Goal: Information Seeking & Learning: Learn about a topic

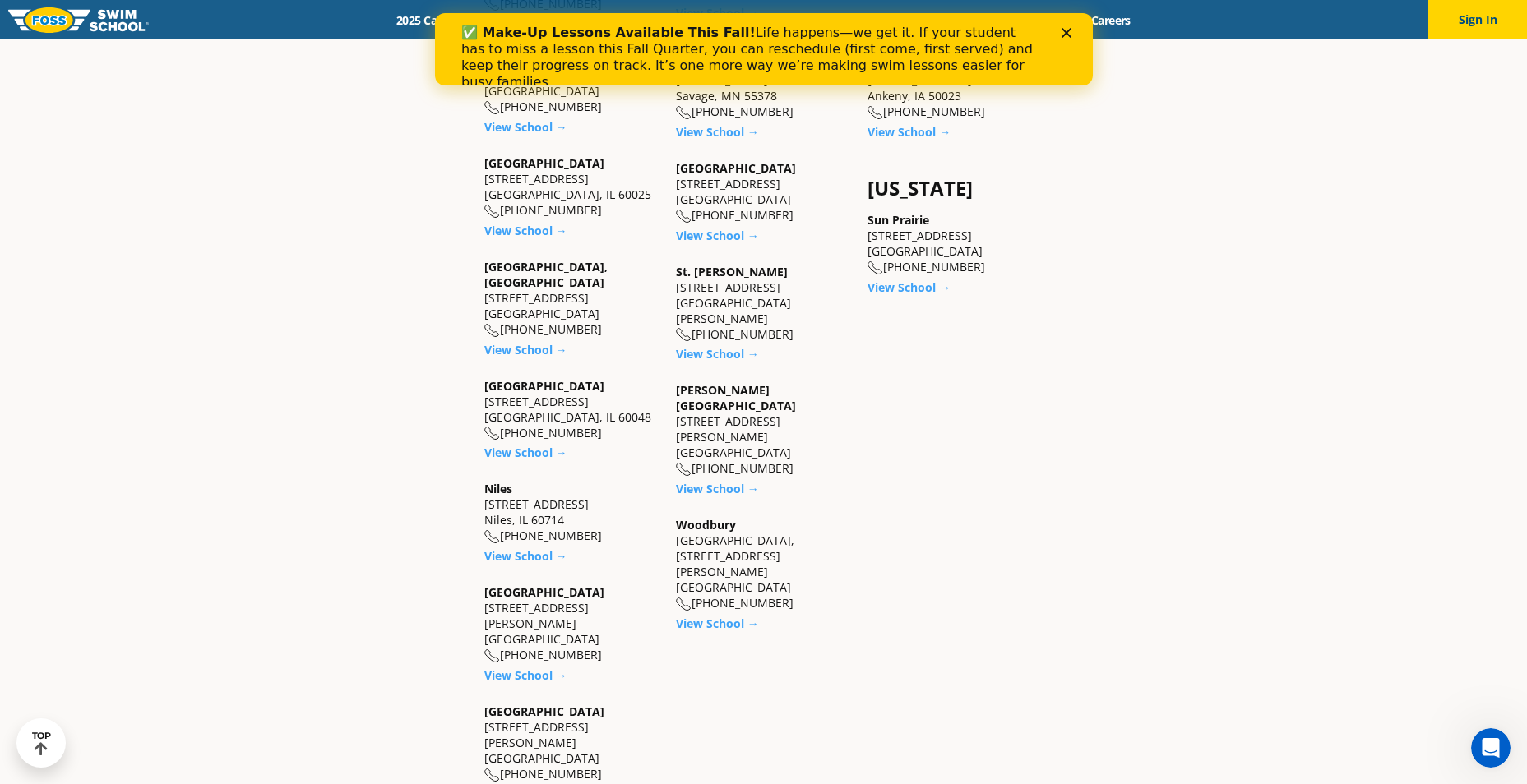
scroll to position [1561, 0]
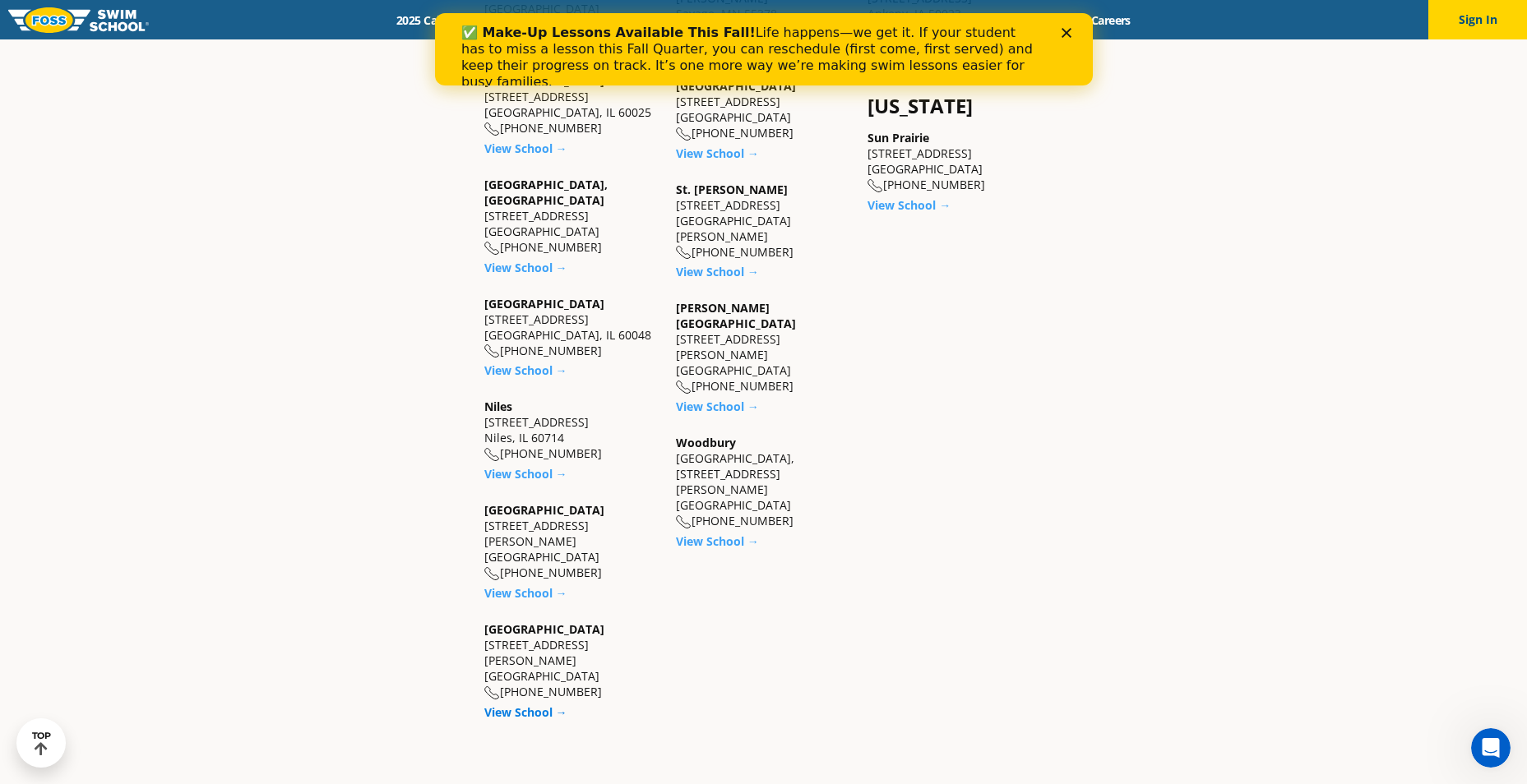
click at [521, 705] on link "View School →" at bounding box center [525, 712] width 83 height 16
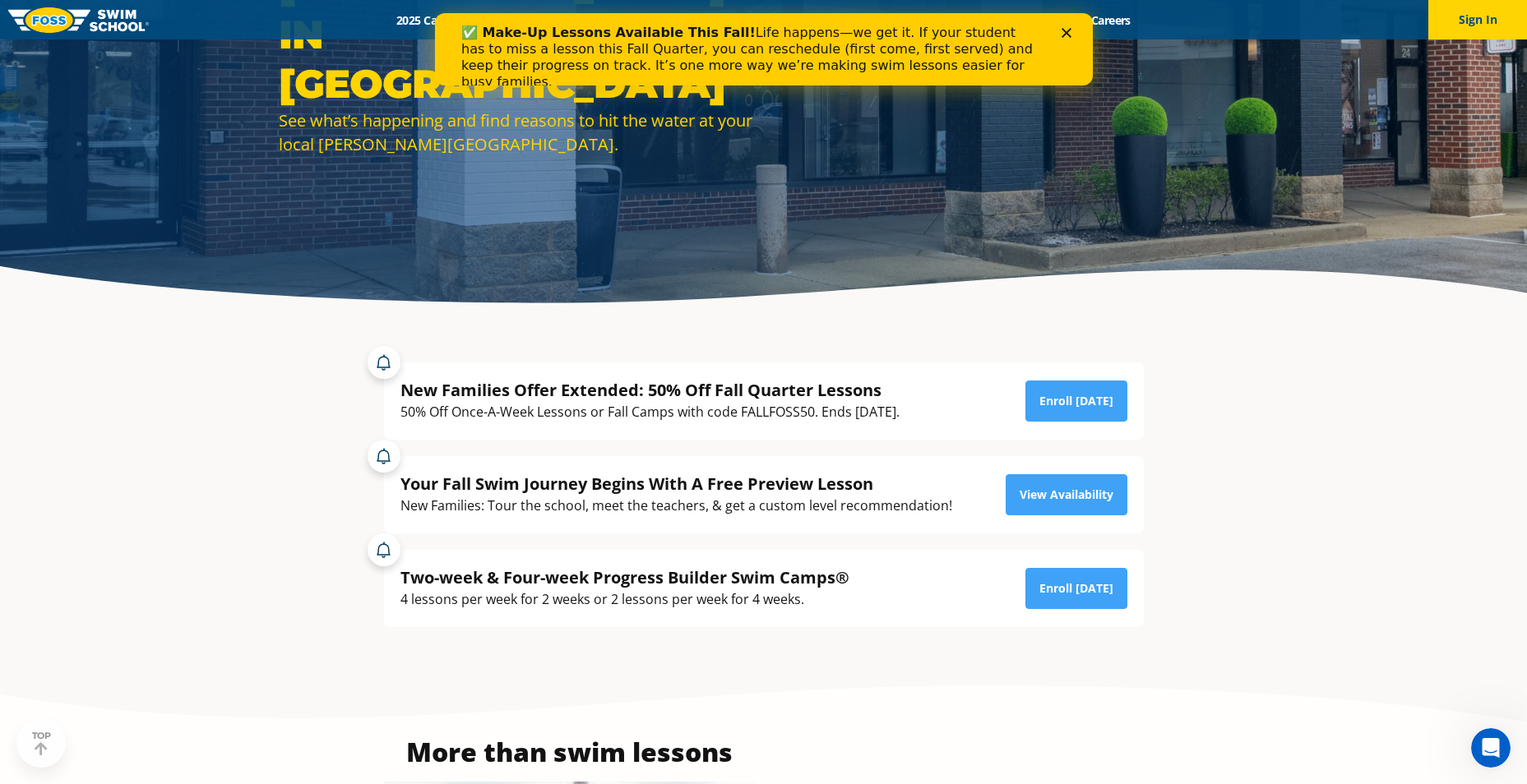
scroll to position [247, 0]
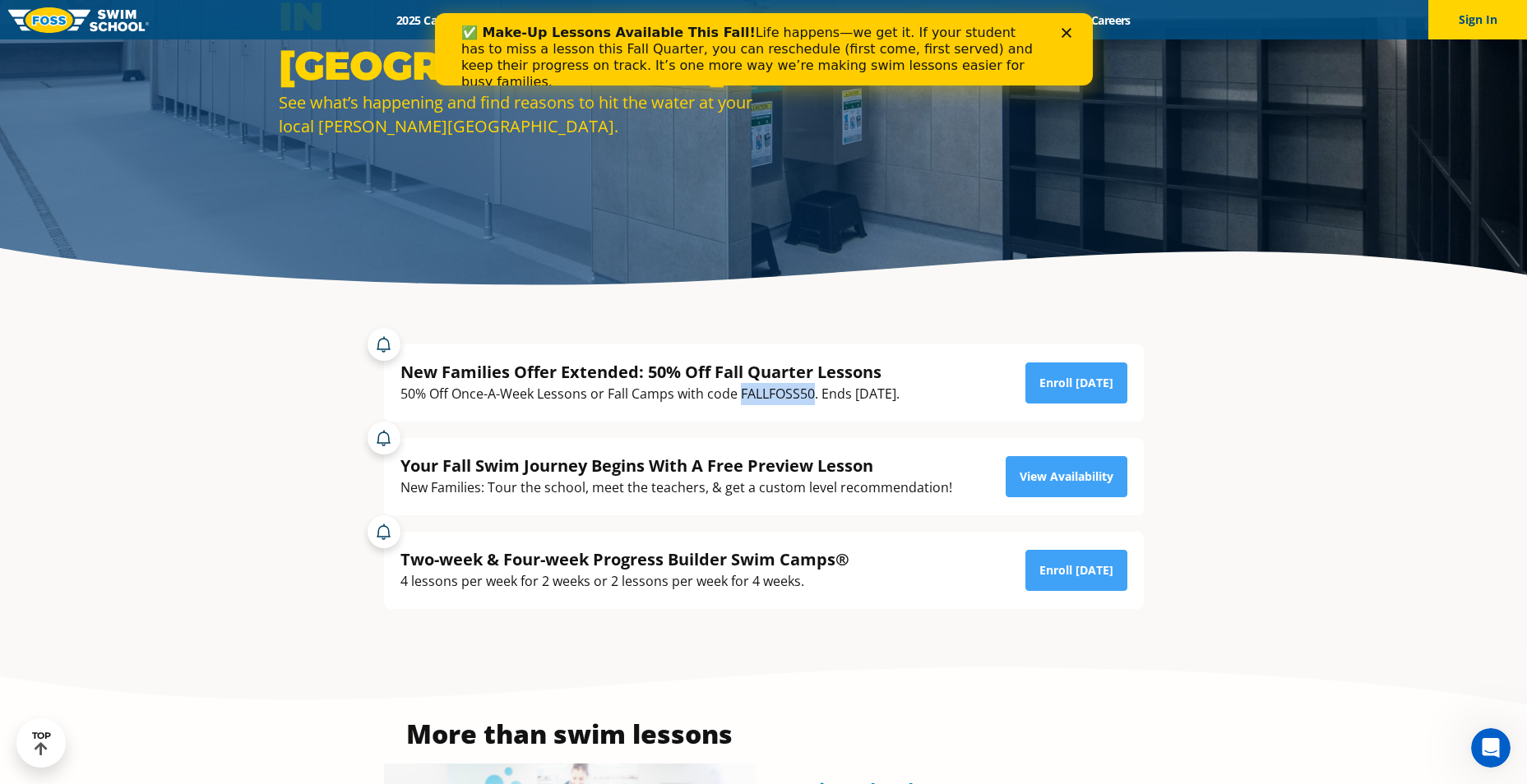
drag, startPoint x: 740, startPoint y: 392, endPoint x: 812, endPoint y: 394, distance: 72.0
click at [812, 394] on div "50% Off Once-A-Week Lessons or Fall Camps with code FALLFOSS50. Ends October 6t…" at bounding box center [650, 393] width 499 height 22
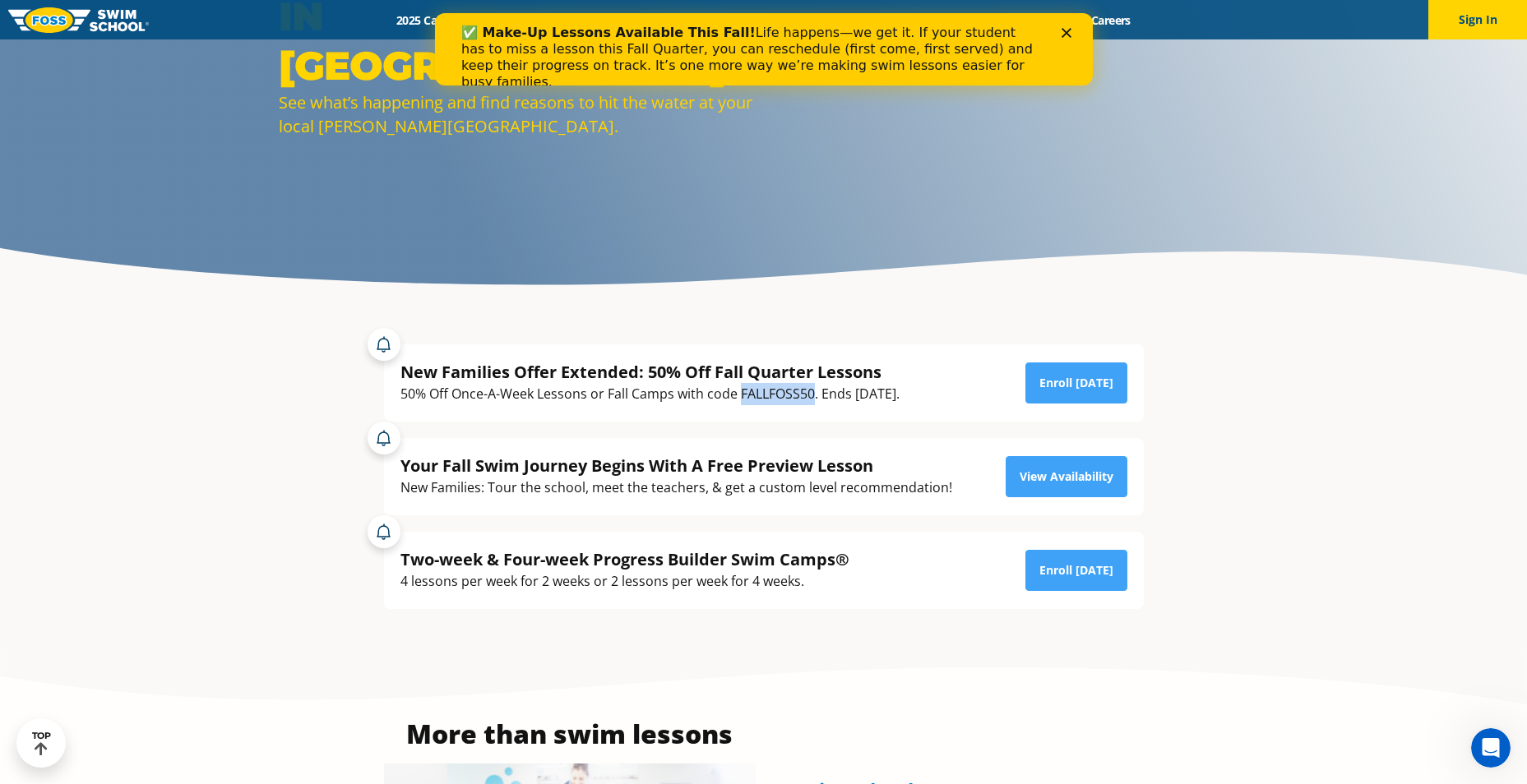
copy div "FALLFOSS50"
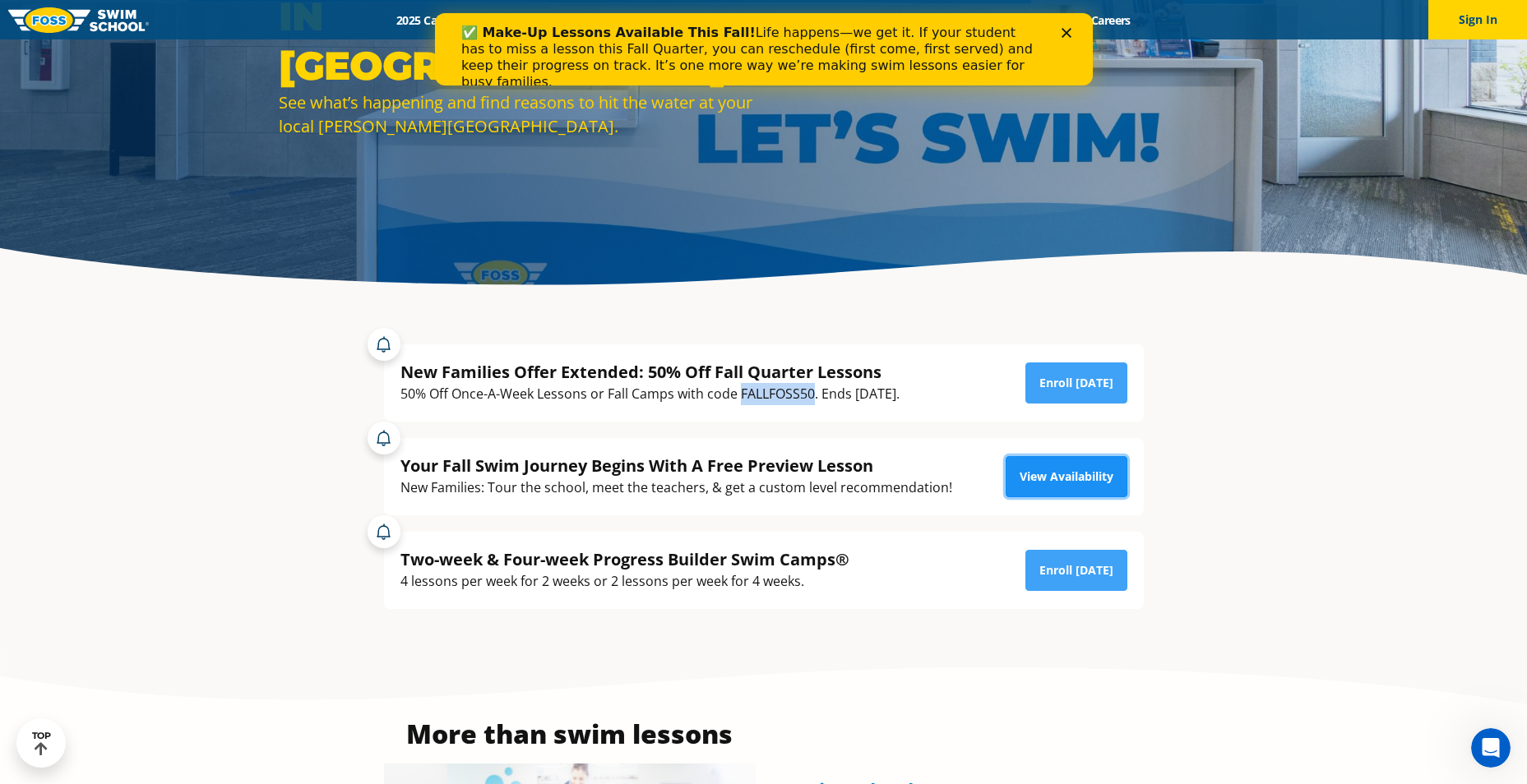
click at [1084, 479] on link "View Availability" at bounding box center [1066, 477] width 122 height 42
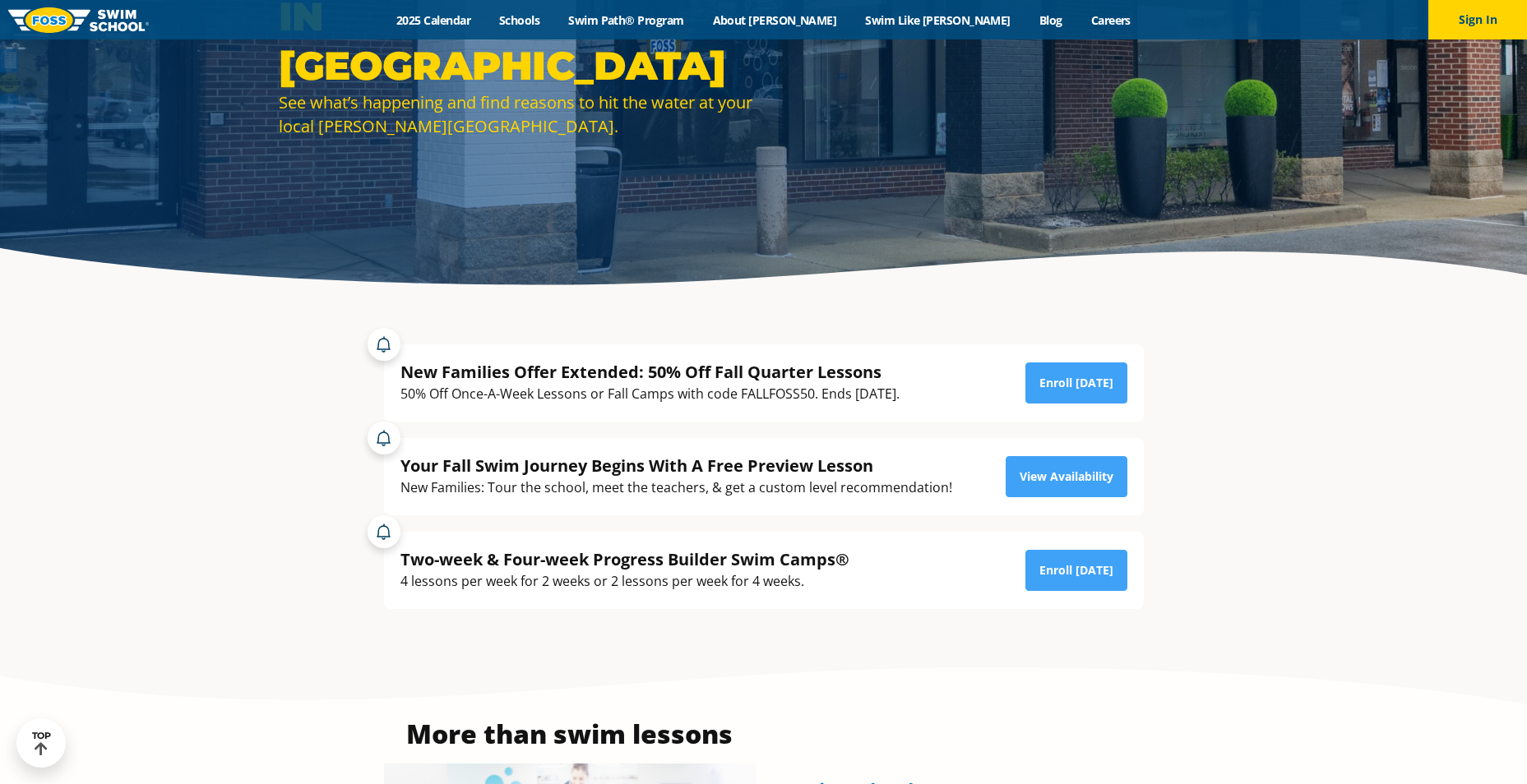
click at [626, 573] on div "4 lessons per week for 2 weeks or 2 lessons per week for 4 weeks." at bounding box center [625, 581] width 449 height 22
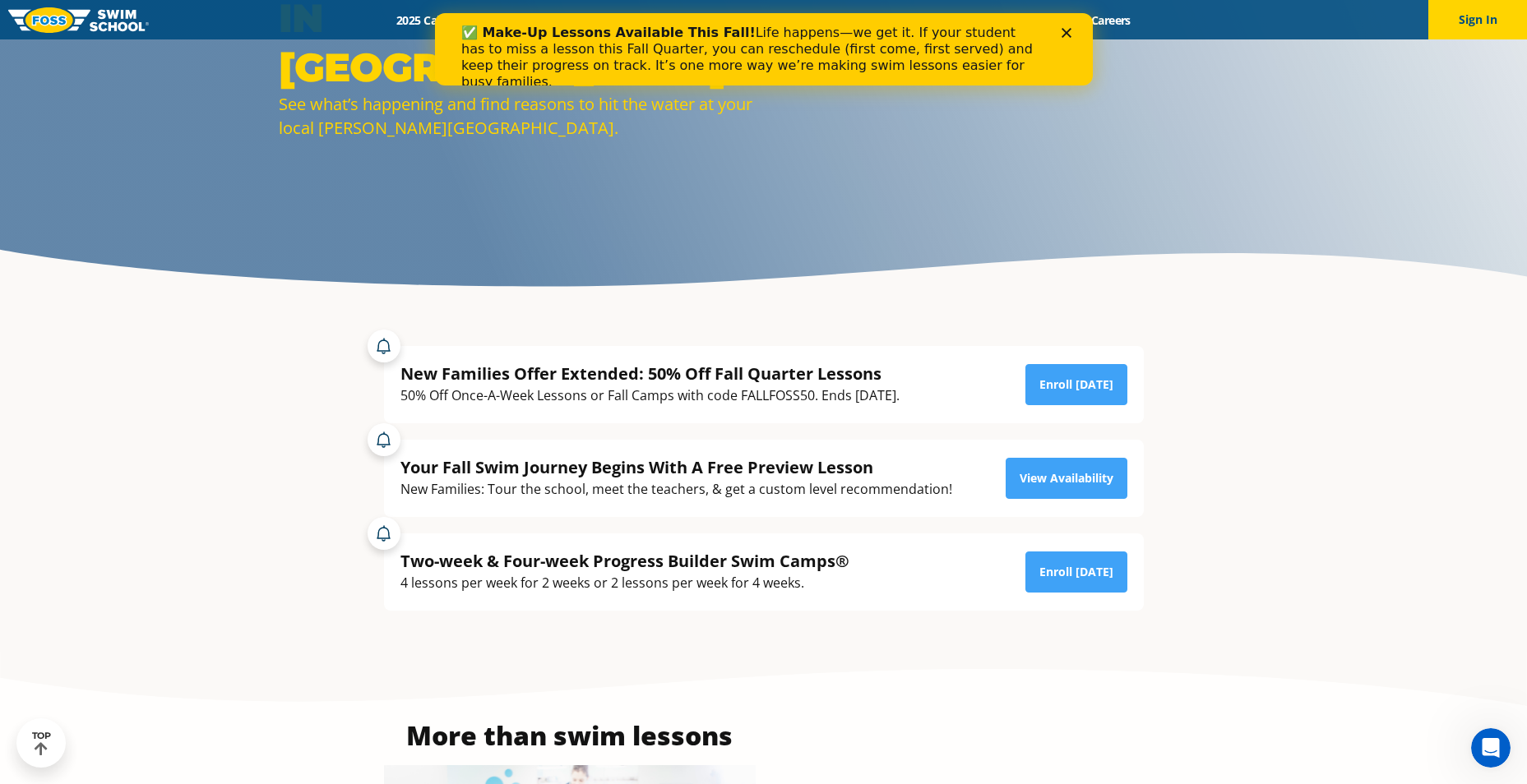
scroll to position [247, 0]
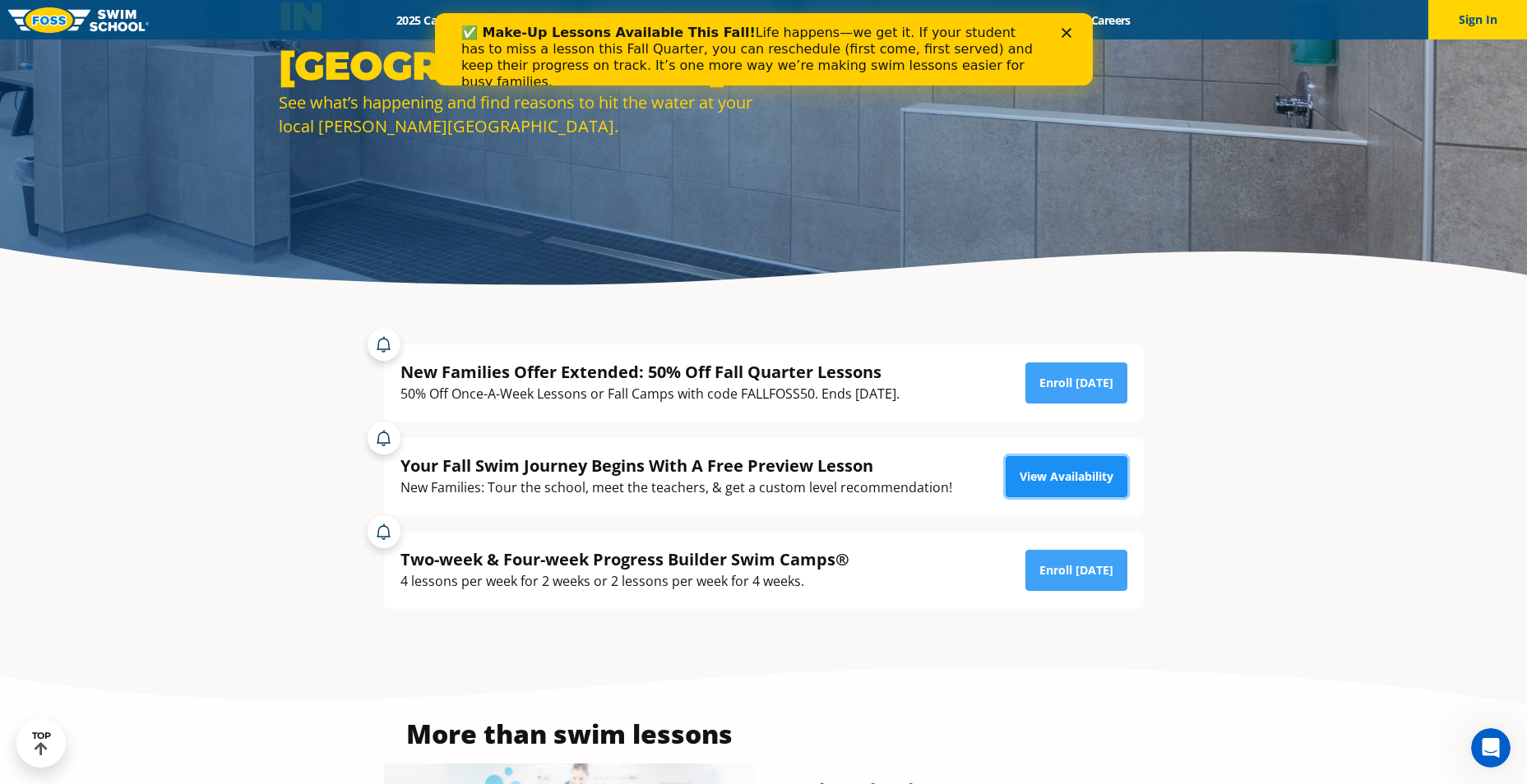
click at [1060, 466] on link "View Availability" at bounding box center [1066, 477] width 122 height 42
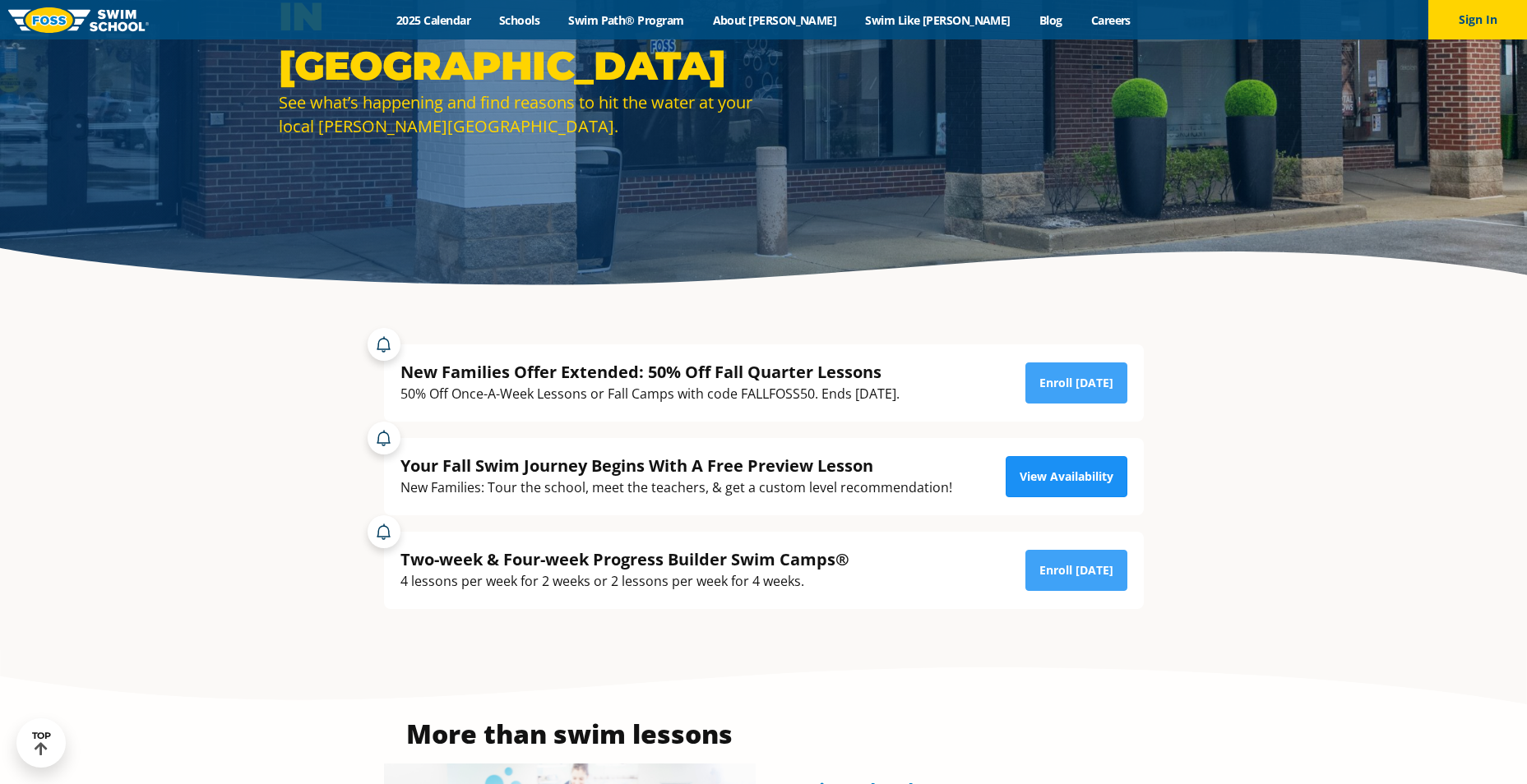
scroll to position [247, 0]
click at [1055, 478] on link "View Availability" at bounding box center [1066, 477] width 122 height 42
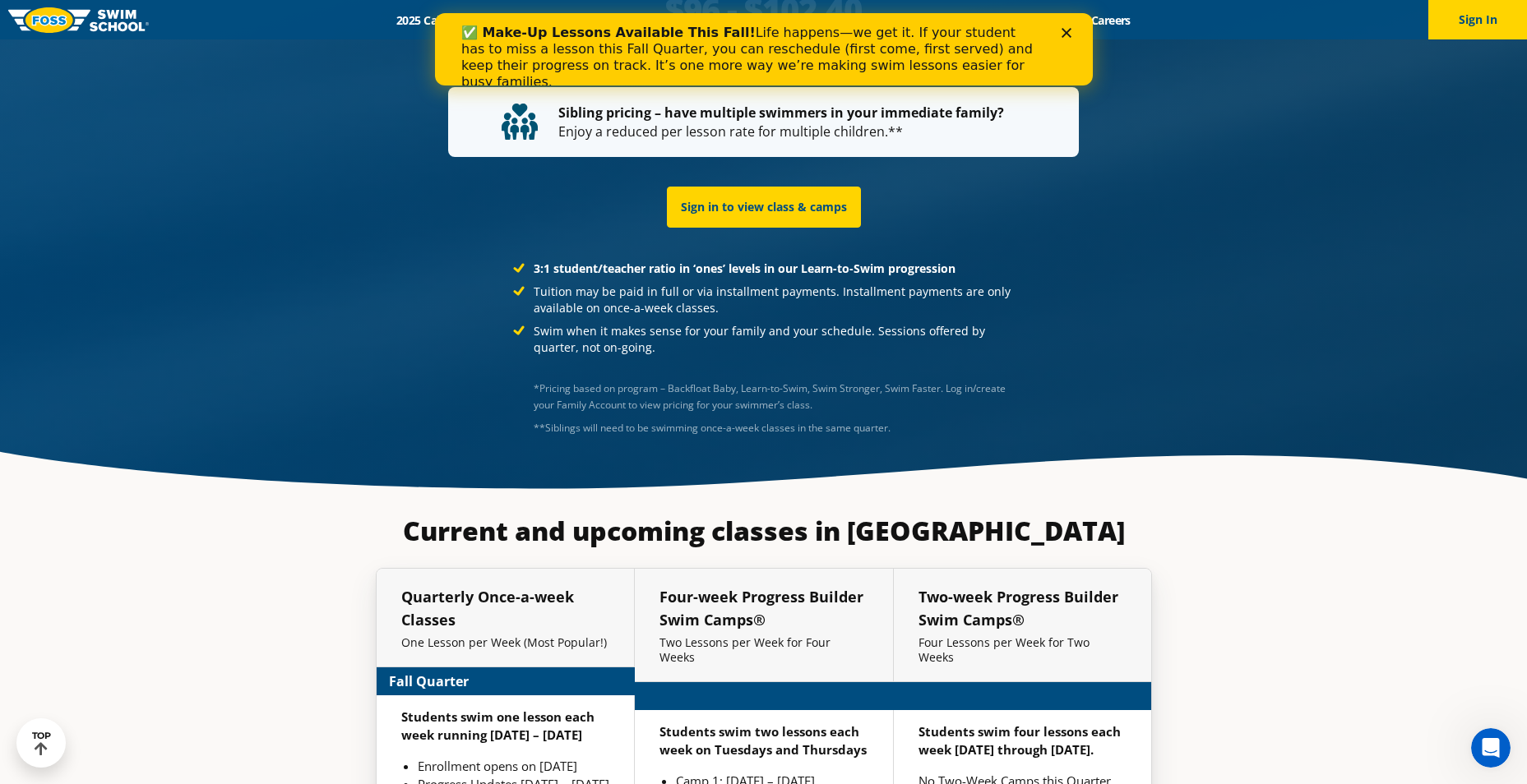
scroll to position [3534, 0]
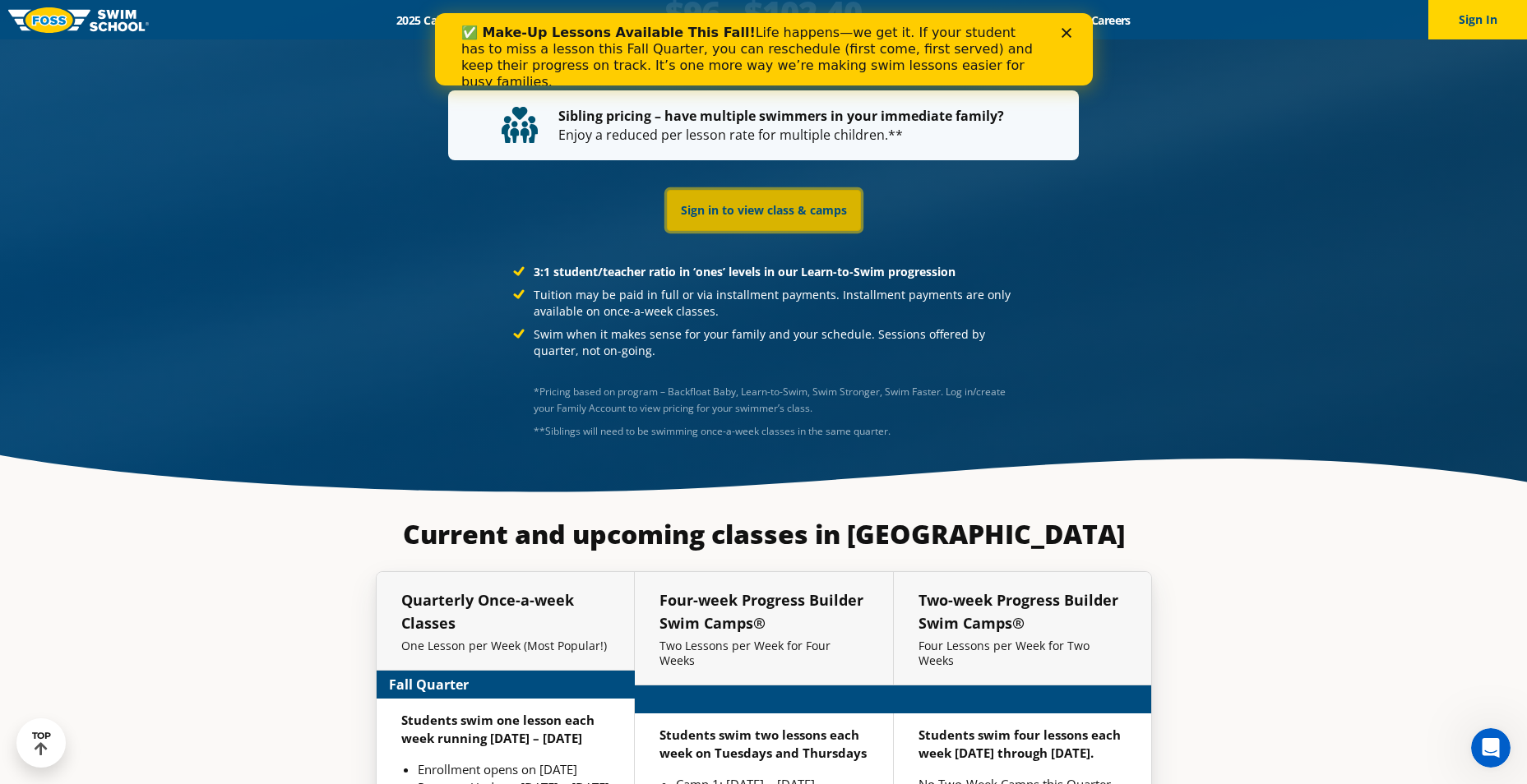
click at [800, 190] on link "Sign in to view class & camps" at bounding box center [764, 211] width 194 height 42
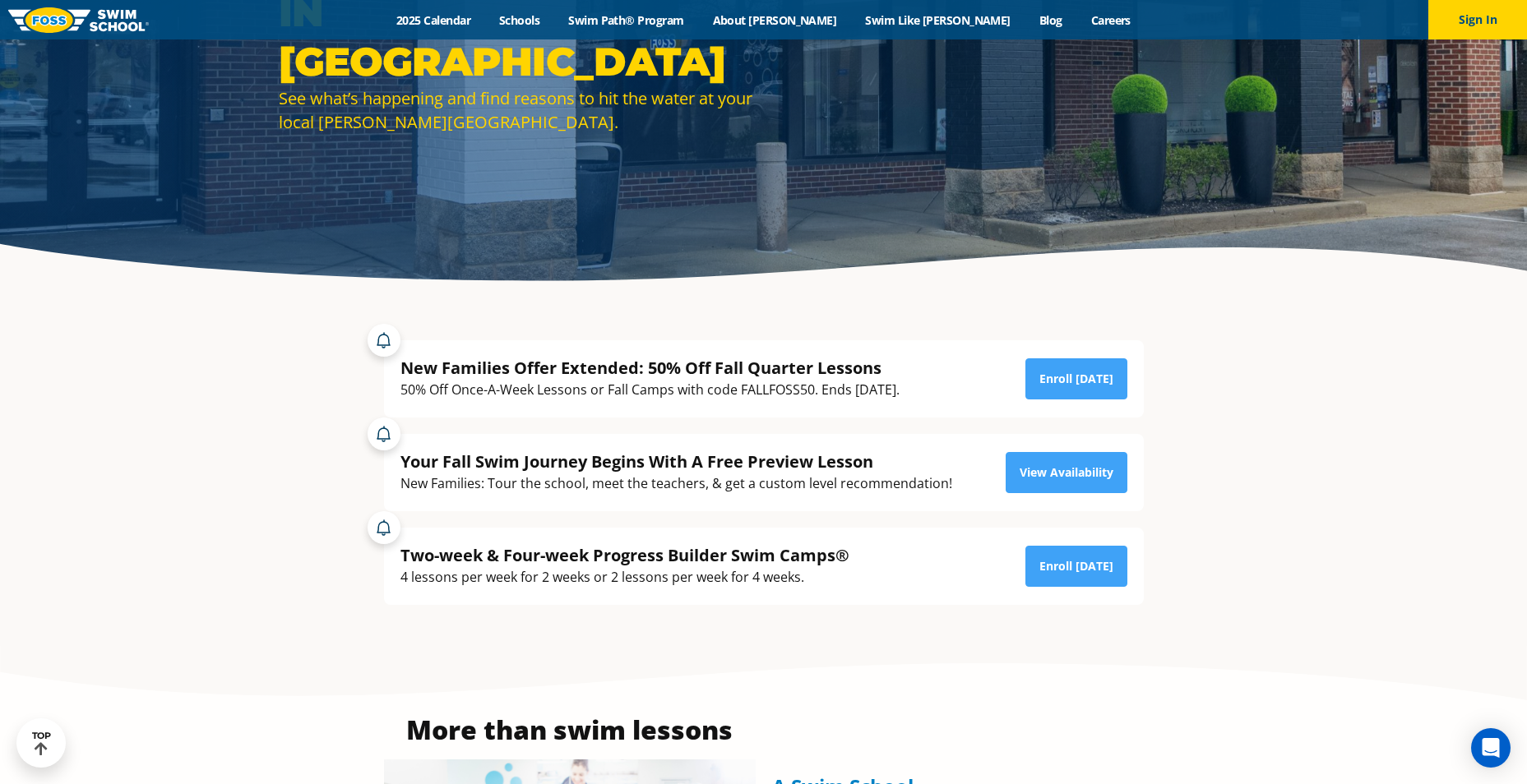
scroll to position [411, 0]
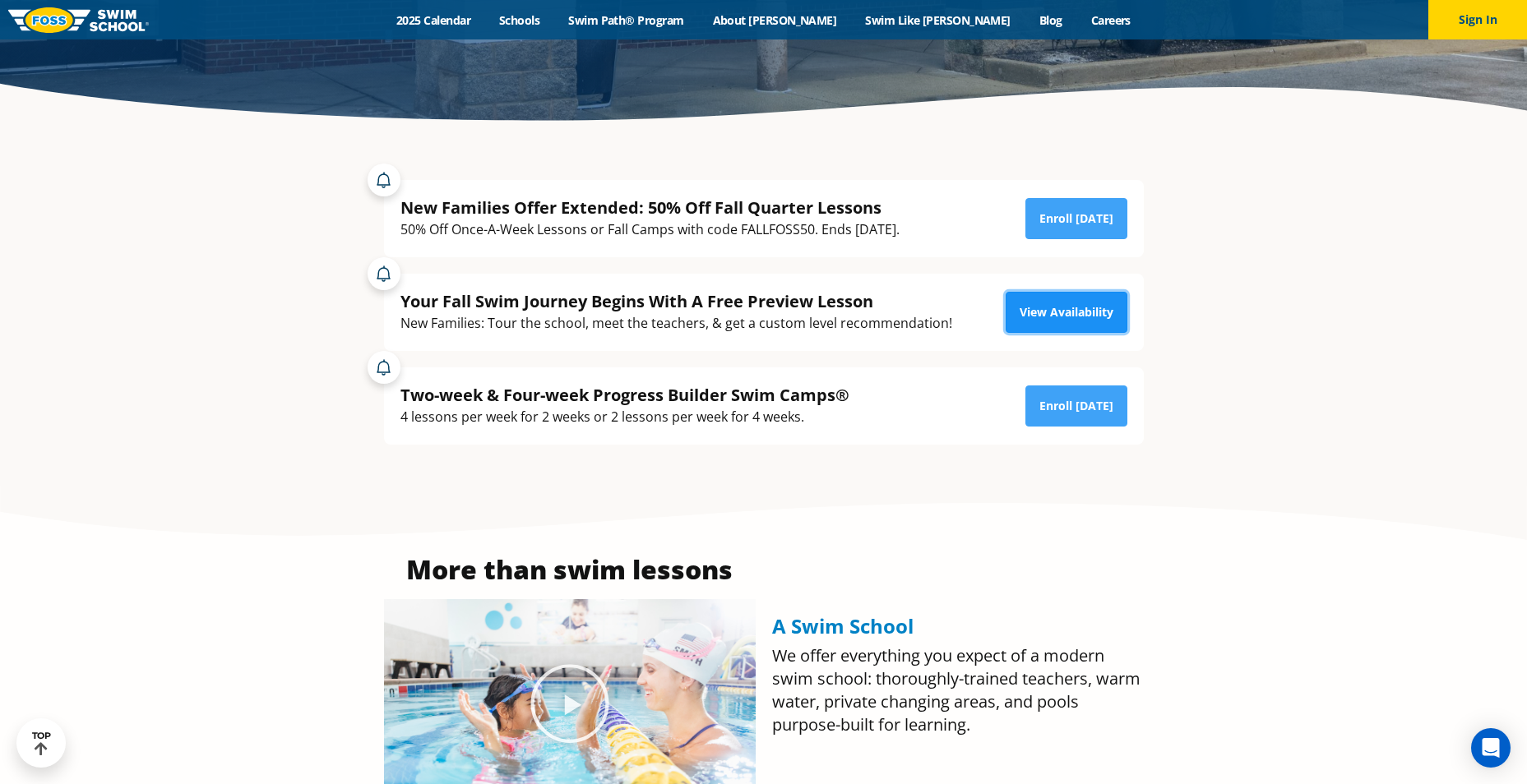
click at [1057, 306] on link "View Availability" at bounding box center [1066, 313] width 122 height 42
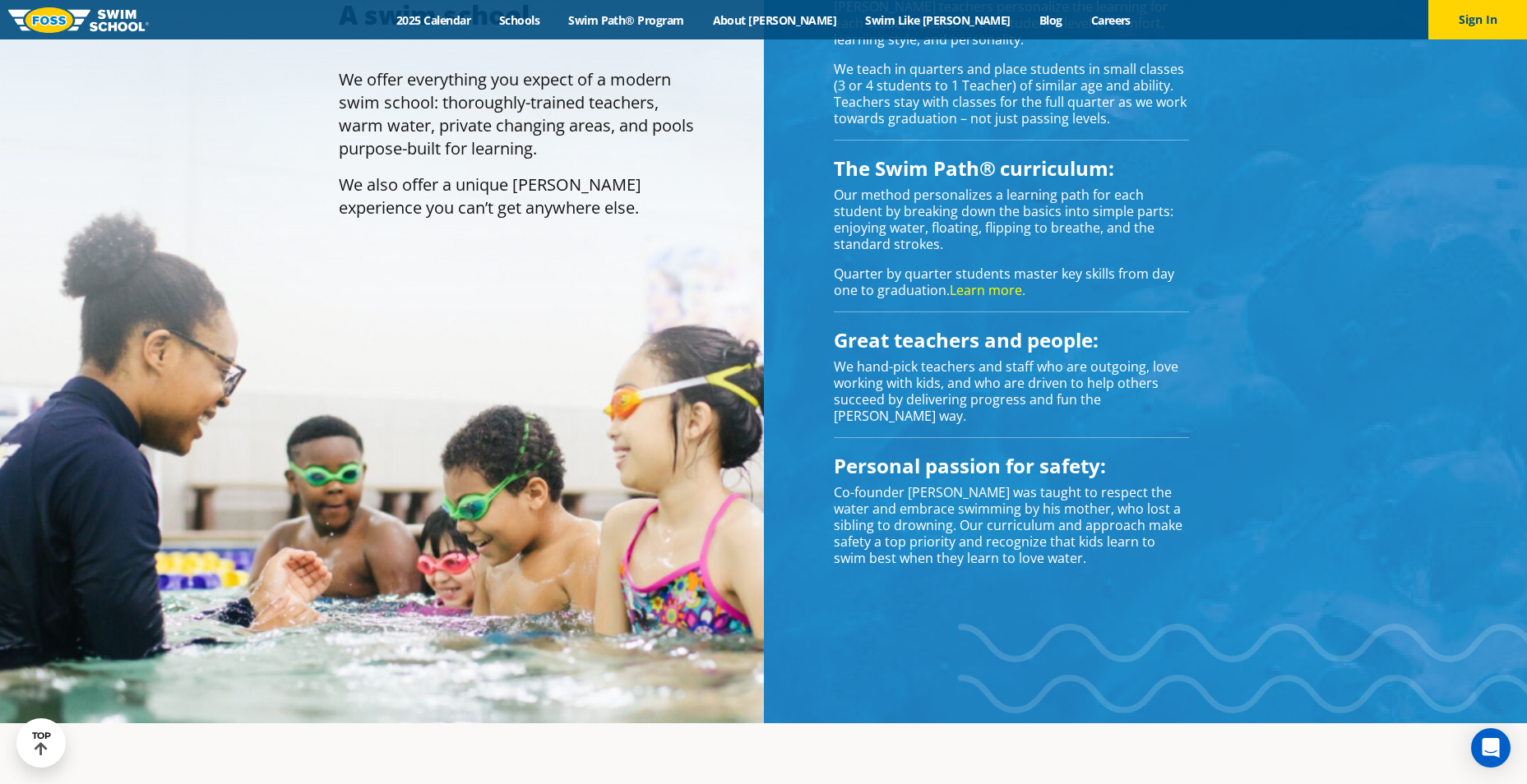
scroll to position [1268, 0]
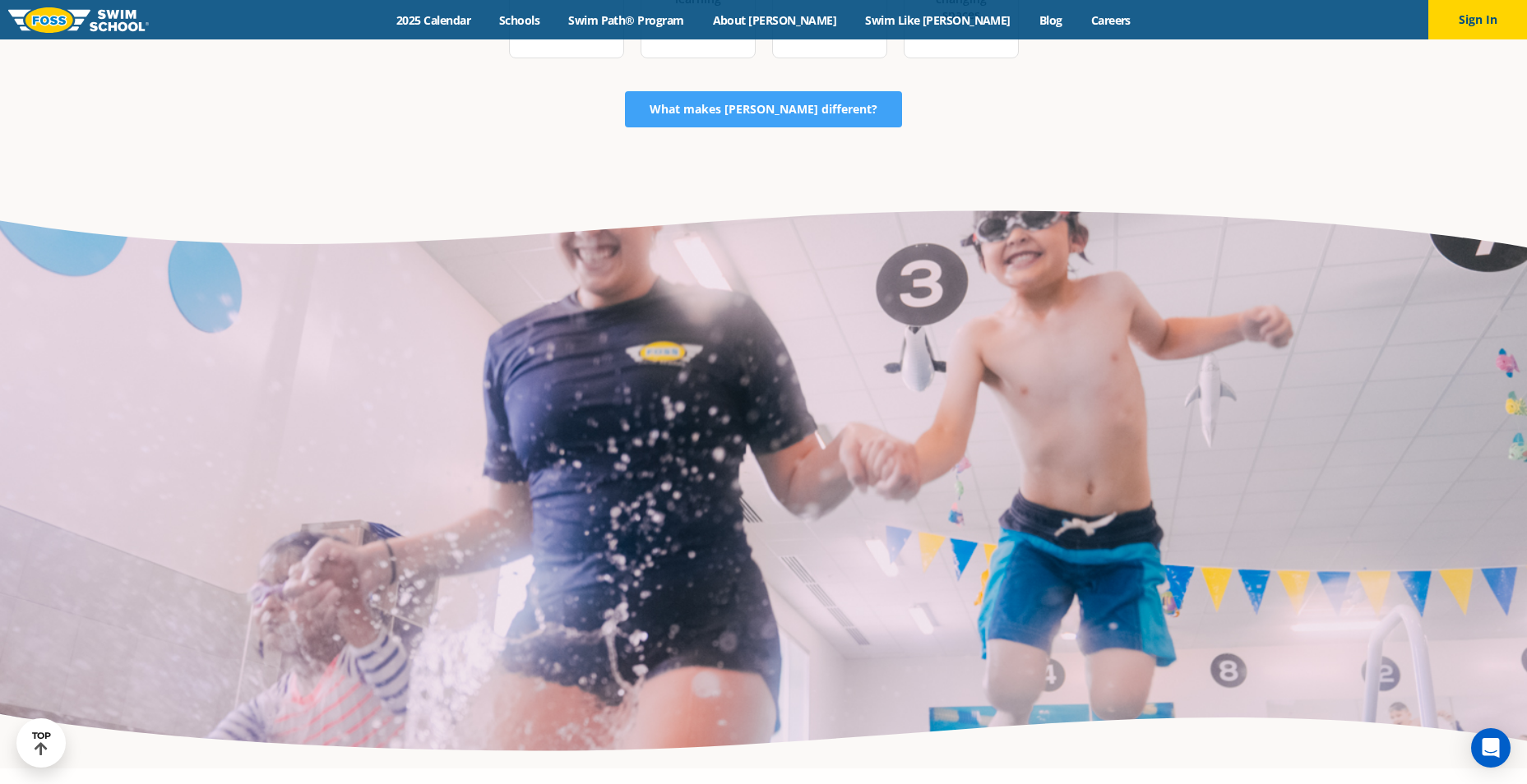
scroll to position [3041, 0]
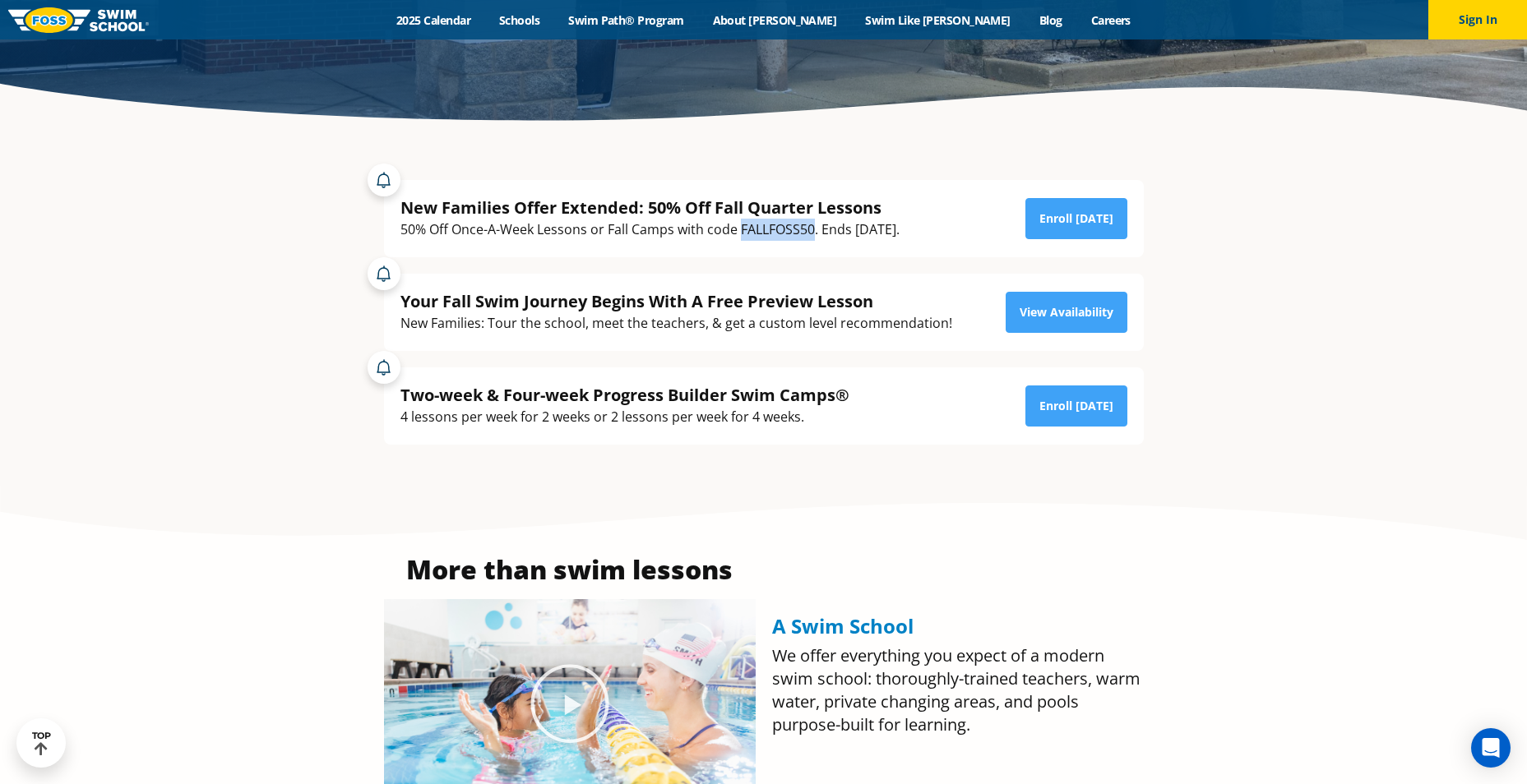
drag, startPoint x: 738, startPoint y: 233, endPoint x: 816, endPoint y: 231, distance: 78.0
click at [816, 231] on div "50% Off Once-A-Week Lessons or Fall Camps with code FALLFOSS50. Ends October 6t…" at bounding box center [650, 229] width 499 height 22
drag, startPoint x: 816, startPoint y: 231, endPoint x: 797, endPoint y: 228, distance: 19.2
copy div "FALLFOSS50"
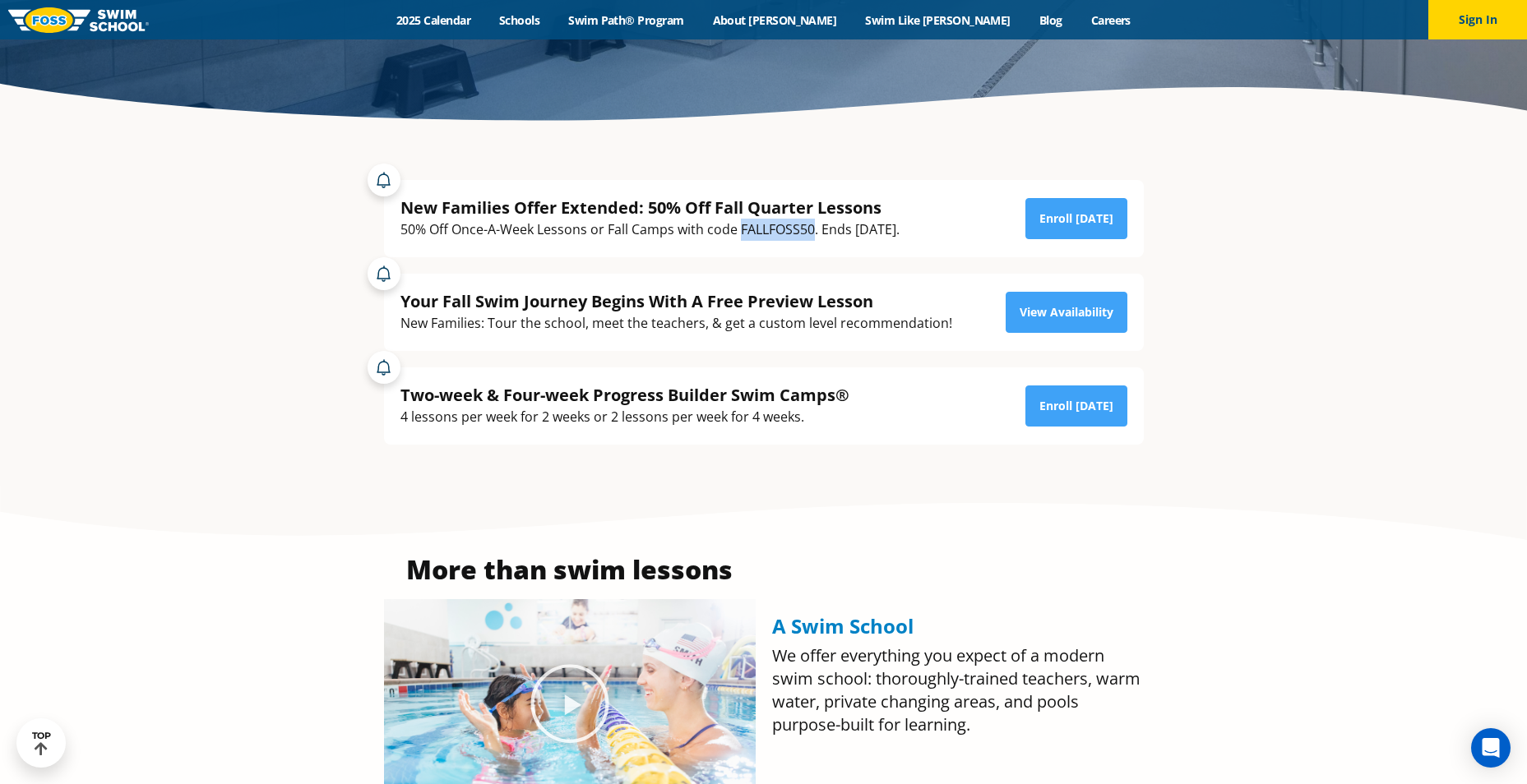
copy div "FALLFOSS50"
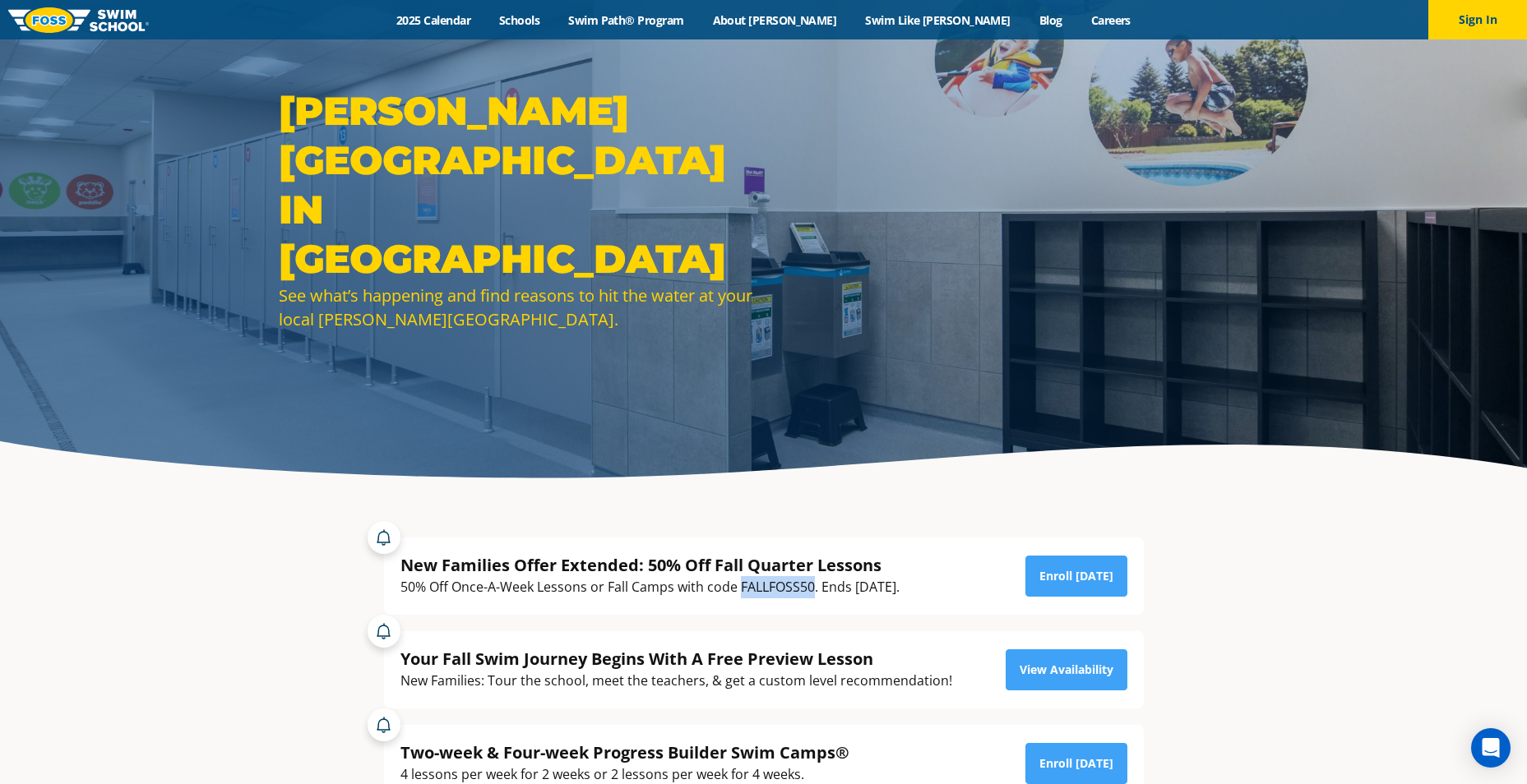
scroll to position [82, 0]
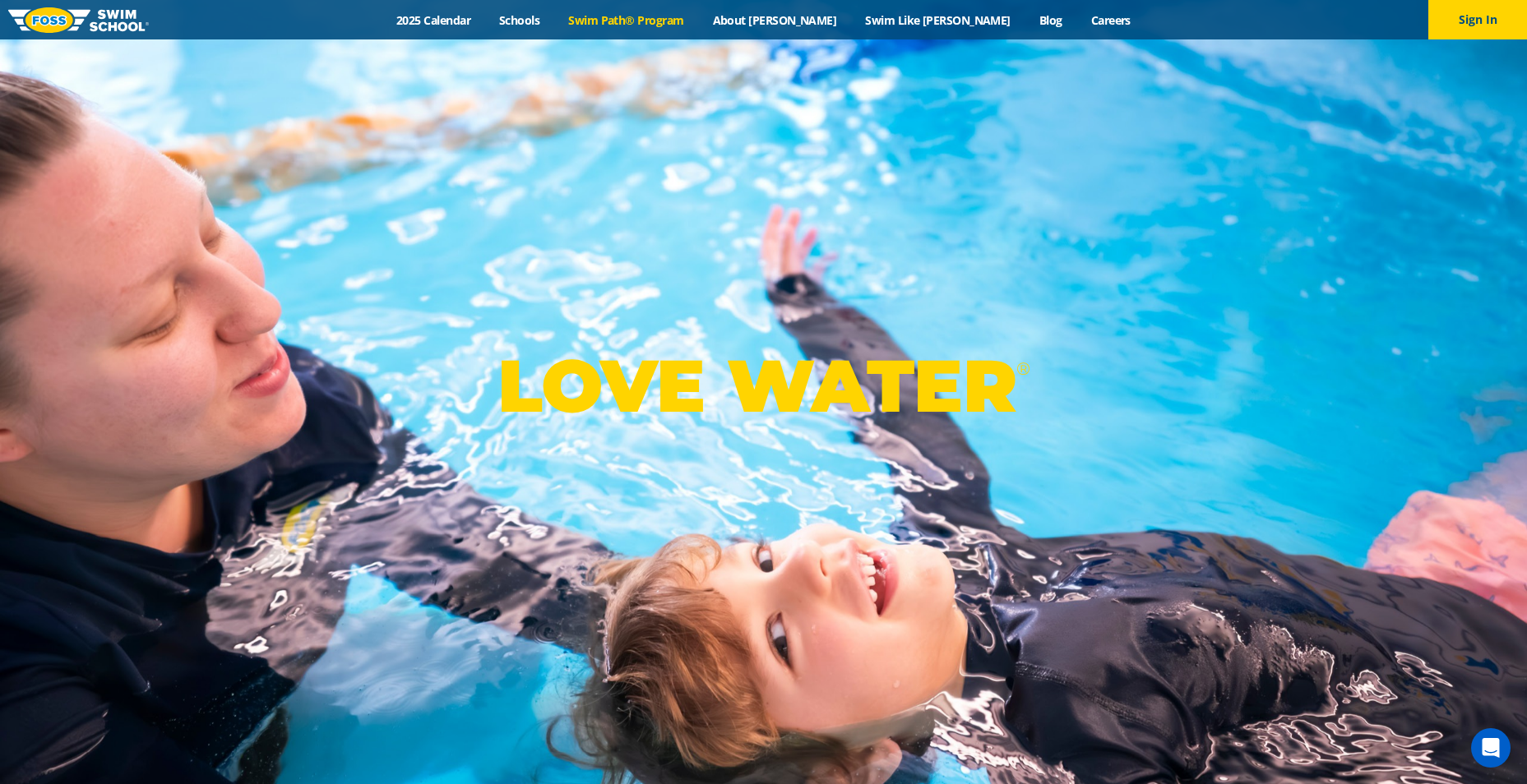
click at [661, 22] on link "Swim Path® Program" at bounding box center [626, 20] width 144 height 16
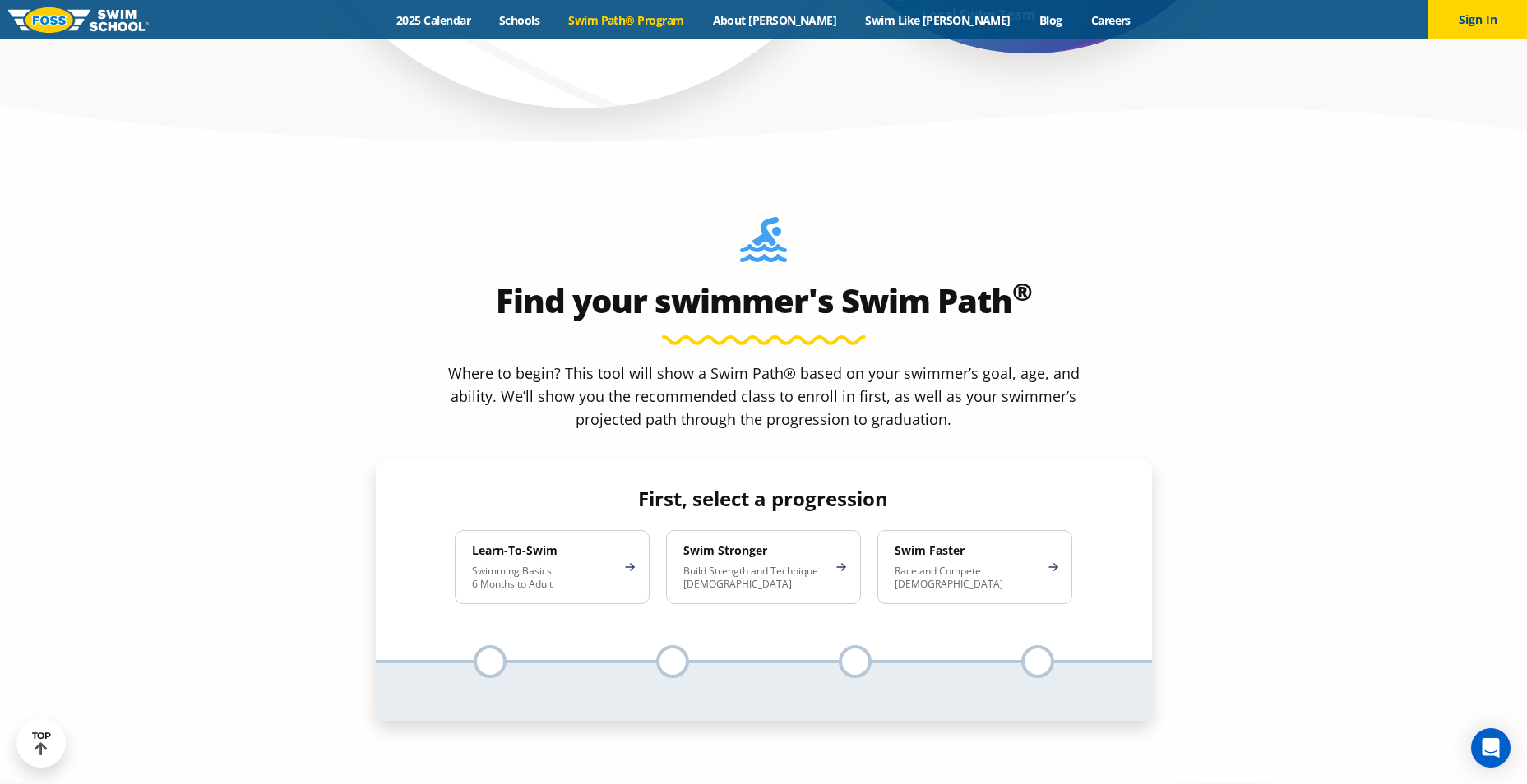
scroll to position [1479, 0]
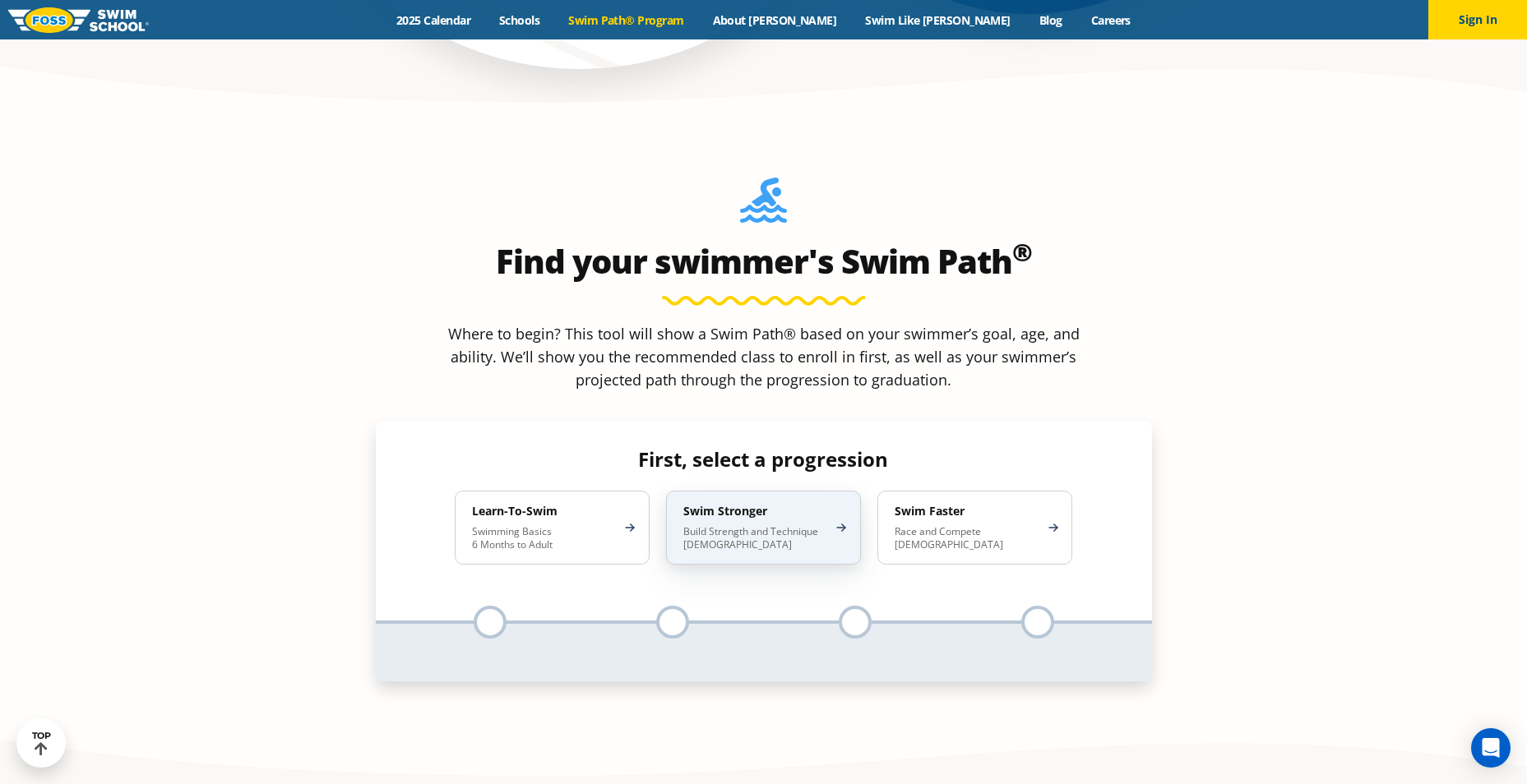
click at [744, 525] on p "Build Strength and Technique [DEMOGRAPHIC_DATA]" at bounding box center [755, 538] width 144 height 26
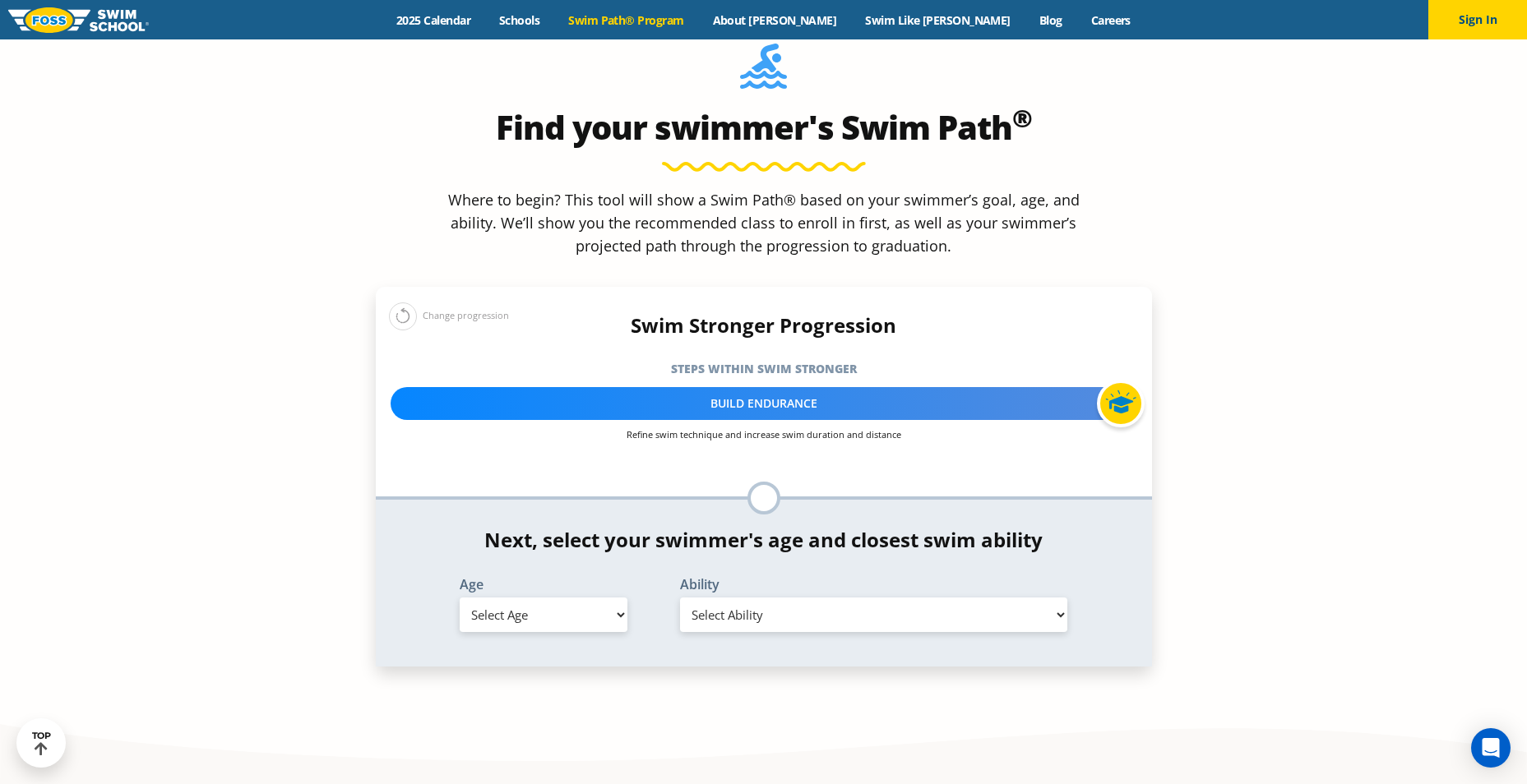
scroll to position [1644, 0]
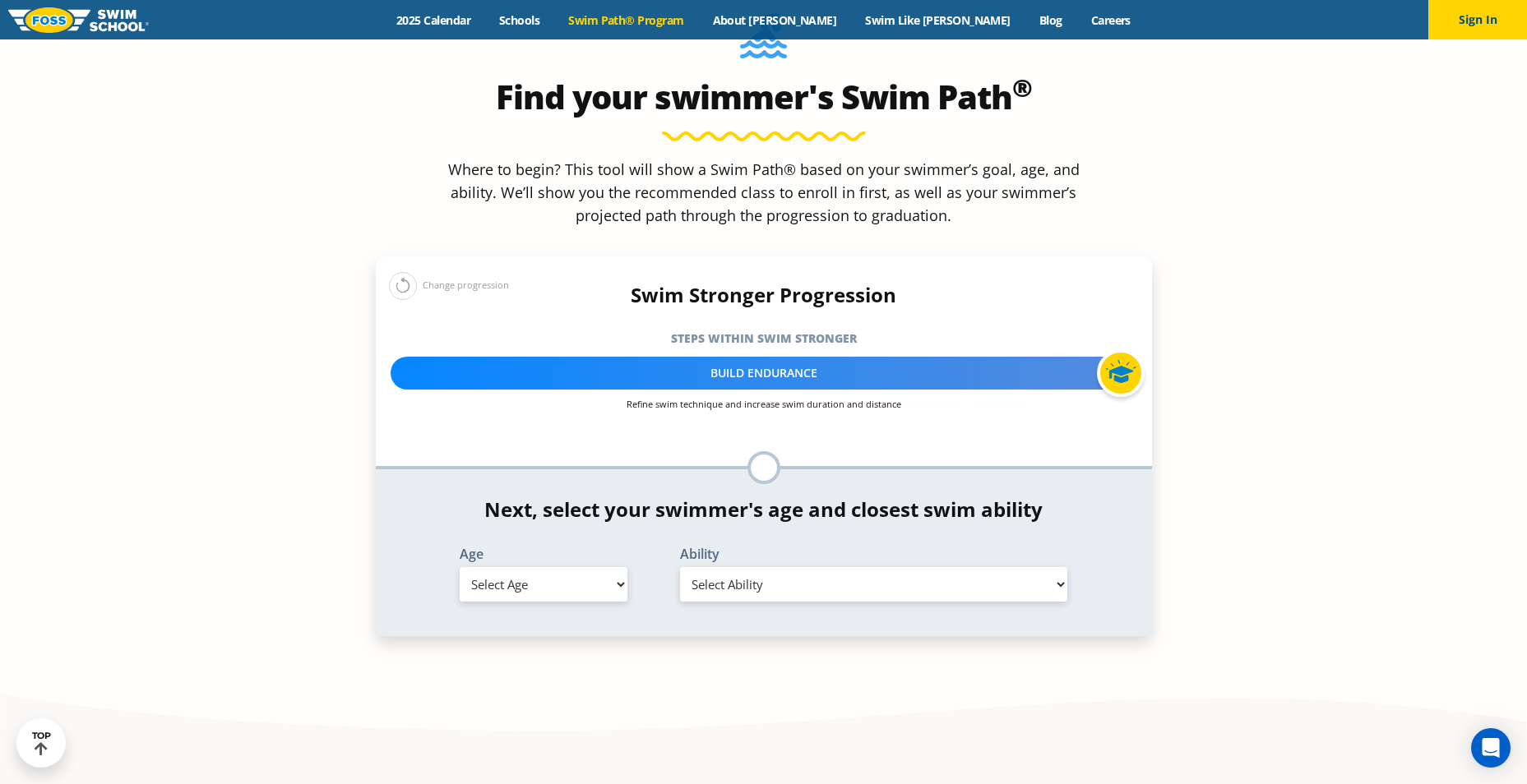
drag, startPoint x: 566, startPoint y: 437, endPoint x: 566, endPoint y: 448, distance: 11.0
click at [566, 567] on select "Select Age [DEMOGRAPHIC_DATA] months - 1 year 1 year 2 years 3 years 4 years 5 …" at bounding box center [542, 584] width 167 height 35
select select "7-years"
click at [459, 567] on select "Select Age [DEMOGRAPHIC_DATA] months - 1 year 1 year 2 years 3 years 4 years 5 …" at bounding box center [542, 584] width 167 height 35
click at [786, 567] on select "Select Ability First in-water experience When in the water, reliant on a life j…" at bounding box center [874, 584] width 388 height 35
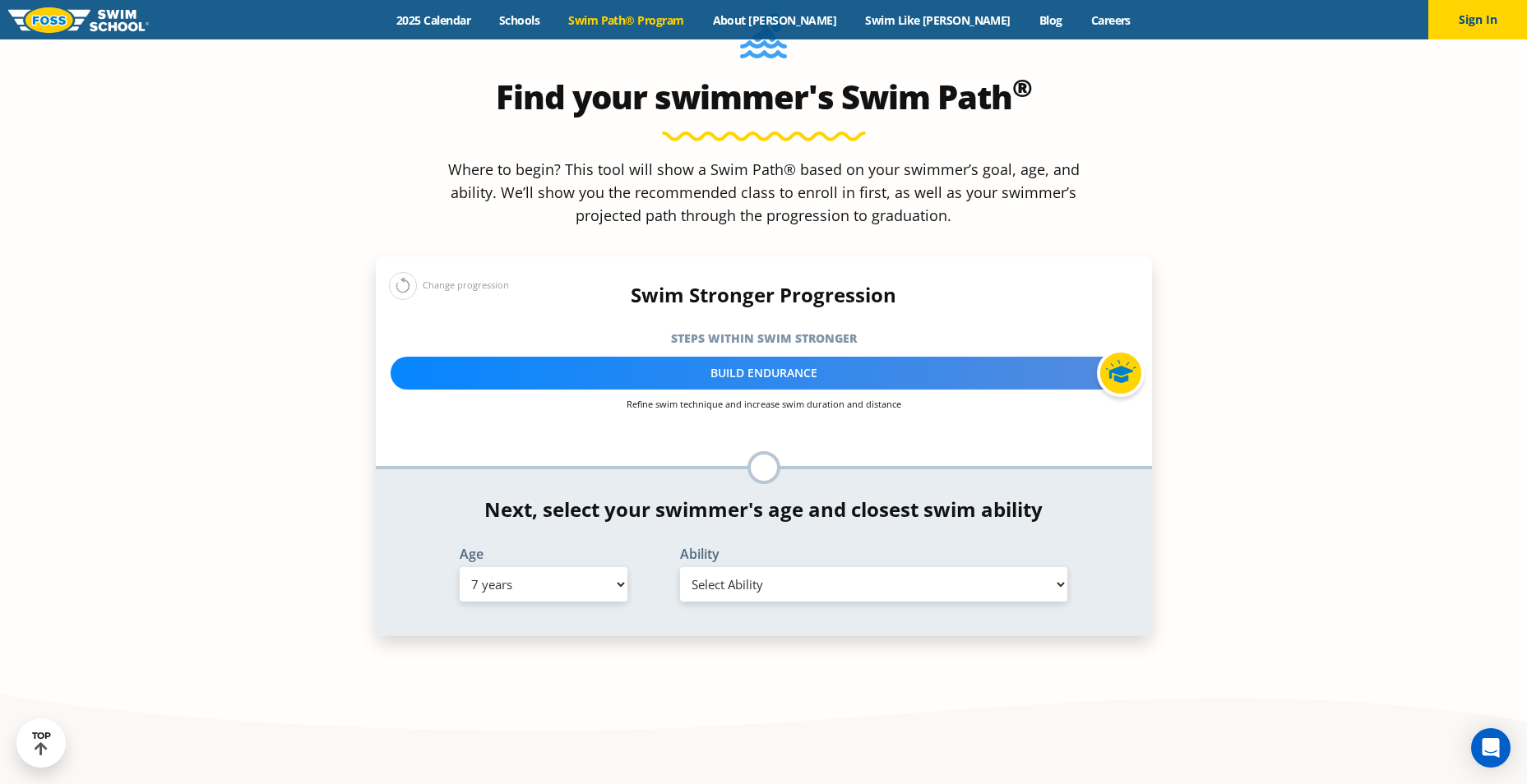
select select "7-years-when-in-the-water-reliant-on-a-life-jacket-or-floatation-device"
click at [680, 567] on select "Select Ability First in-water experience When in the water, reliant on a life j…" at bounding box center [874, 584] width 388 height 35
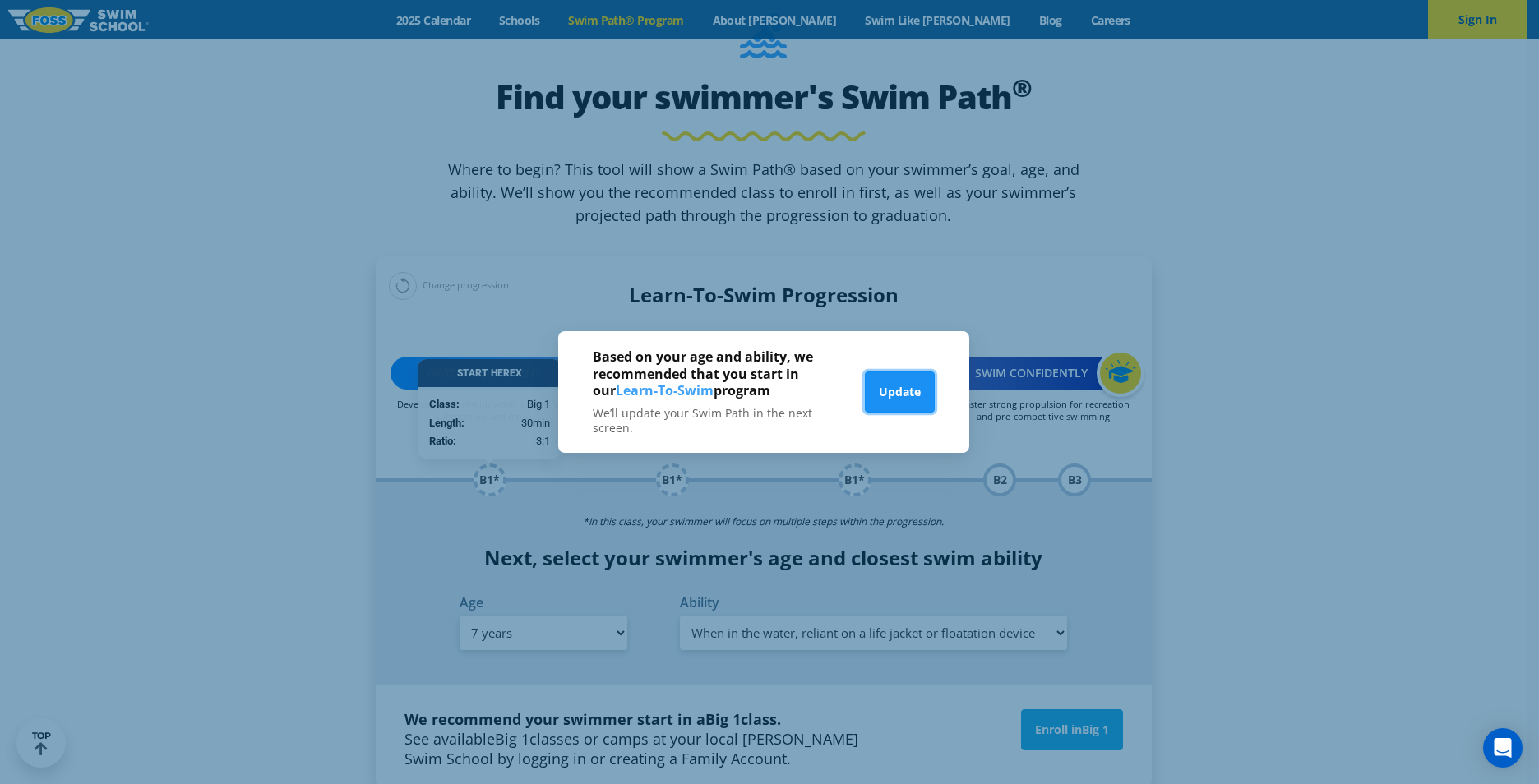
click at [914, 395] on button "Update" at bounding box center [899, 392] width 70 height 42
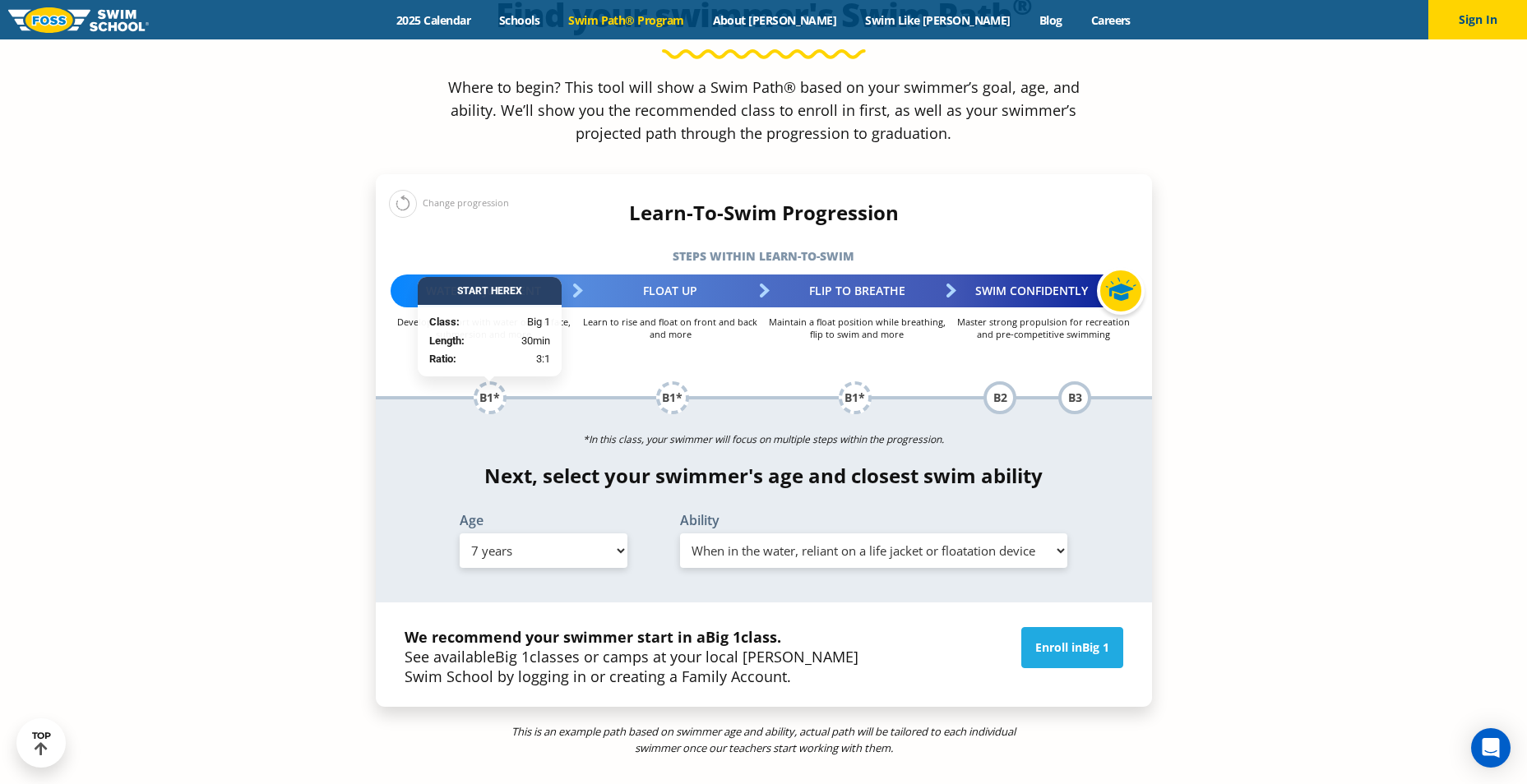
scroll to position [1808, 0]
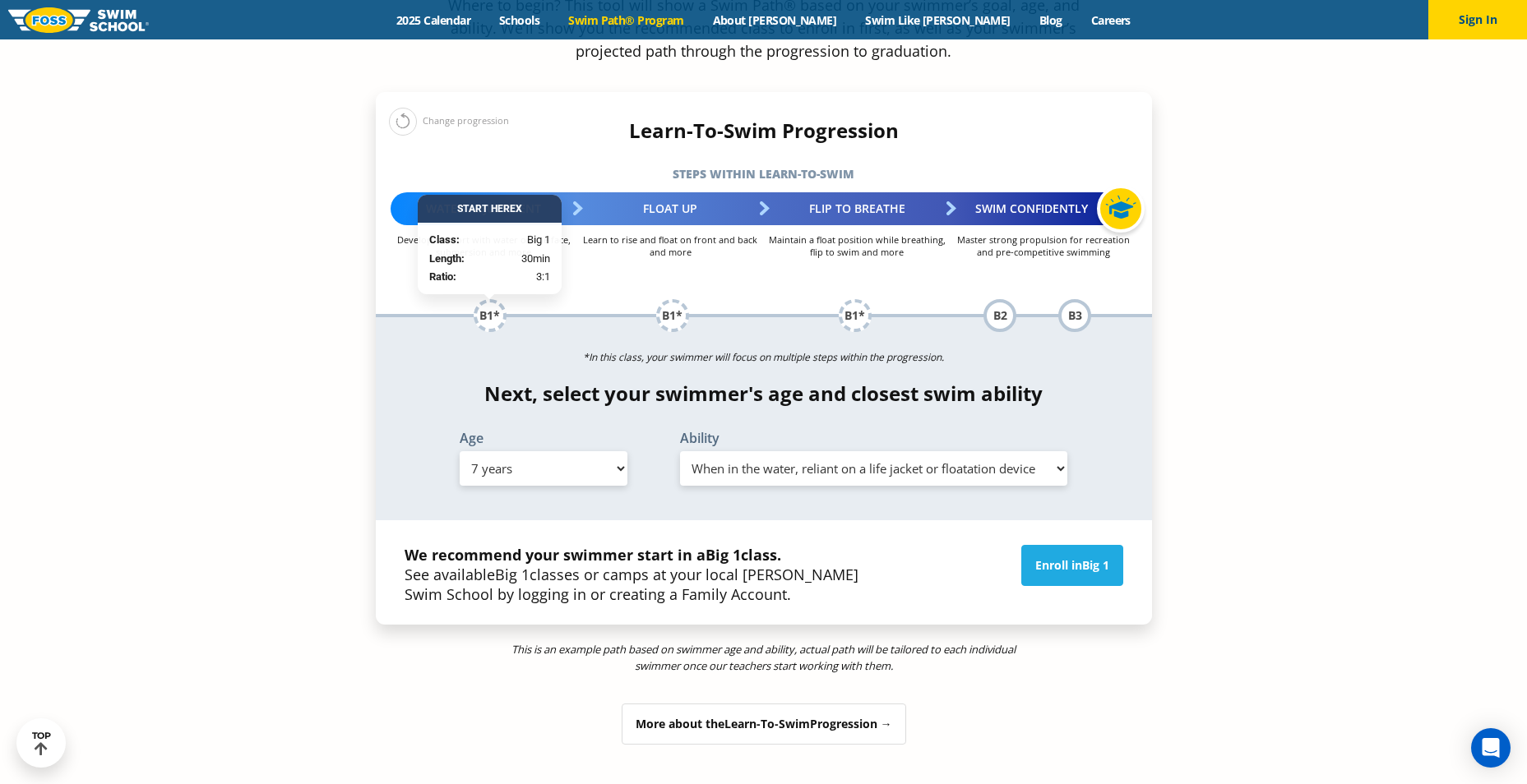
click at [760, 452] on select "Select Ability First in-water experience When in the water, reliant on a life j…" at bounding box center [874, 469] width 388 height 35
click at [1293, 260] on section "Find your swimmer's Swim Path ® Where to begin? This tool will show a Swim Path…" at bounding box center [764, 324] width 1527 height 1065
click at [1067, 545] on link "Enroll in Big 1" at bounding box center [1072, 566] width 102 height 42
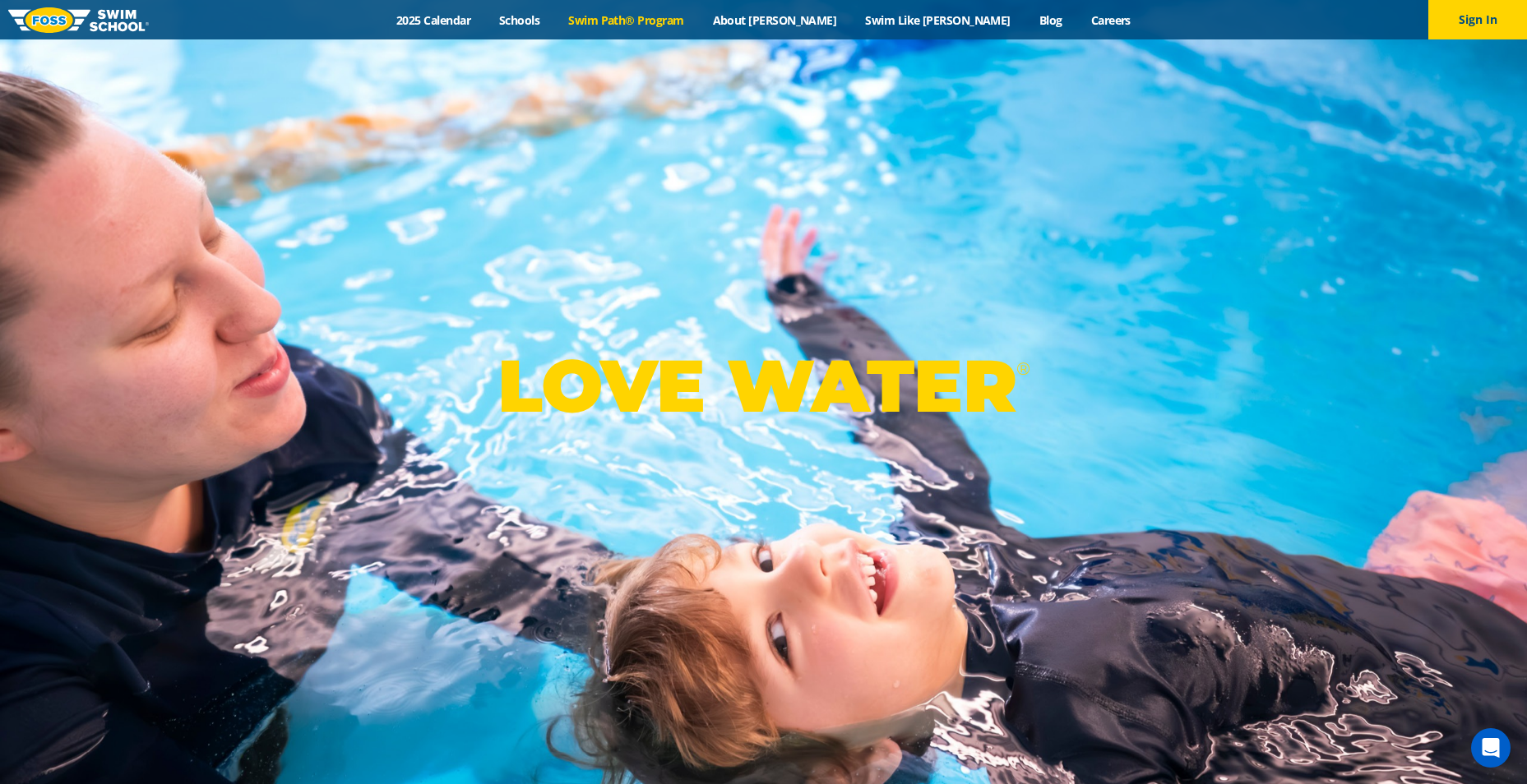
click at [616, 17] on link "Swim Path® Program" at bounding box center [626, 20] width 144 height 16
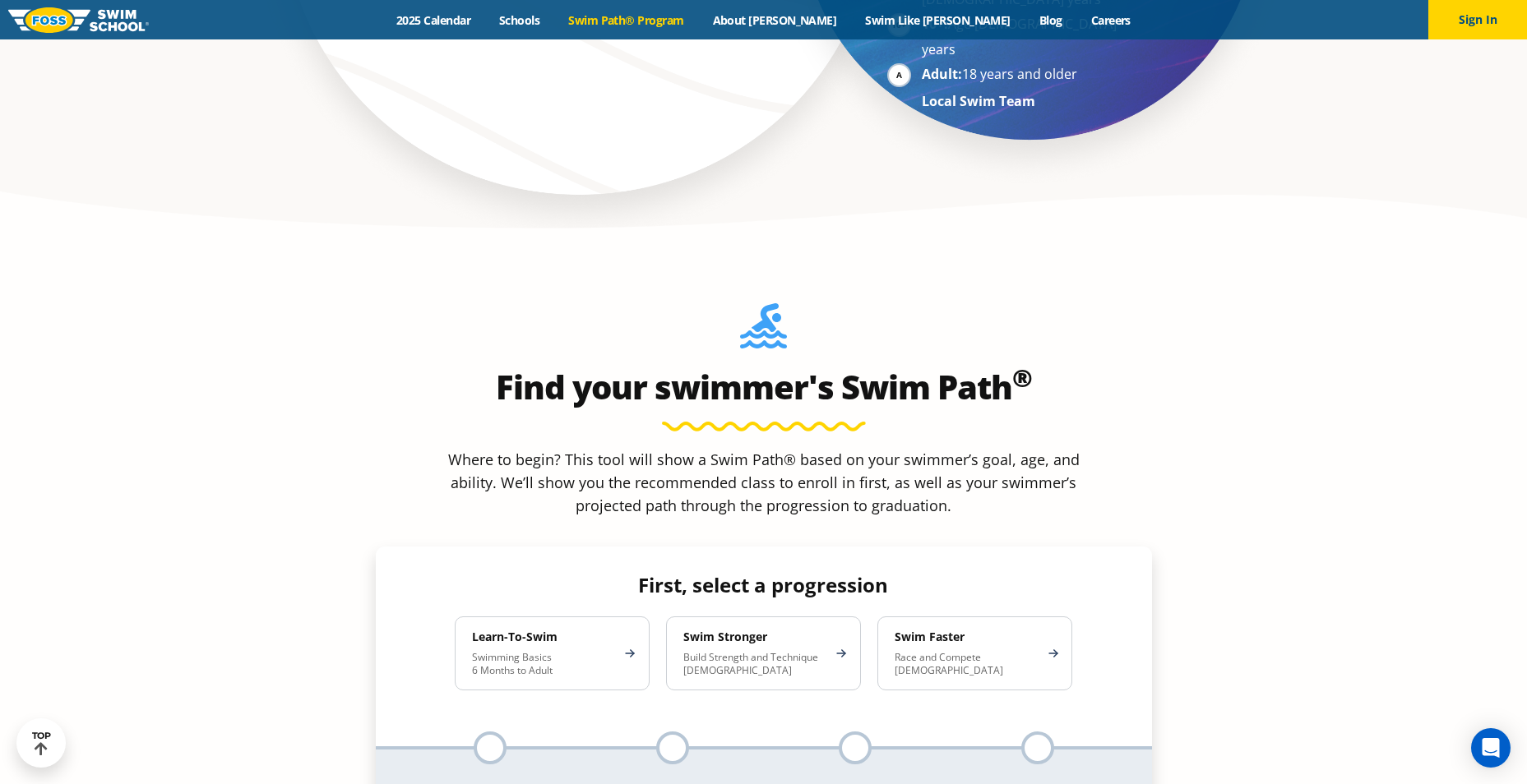
scroll to position [1644, 0]
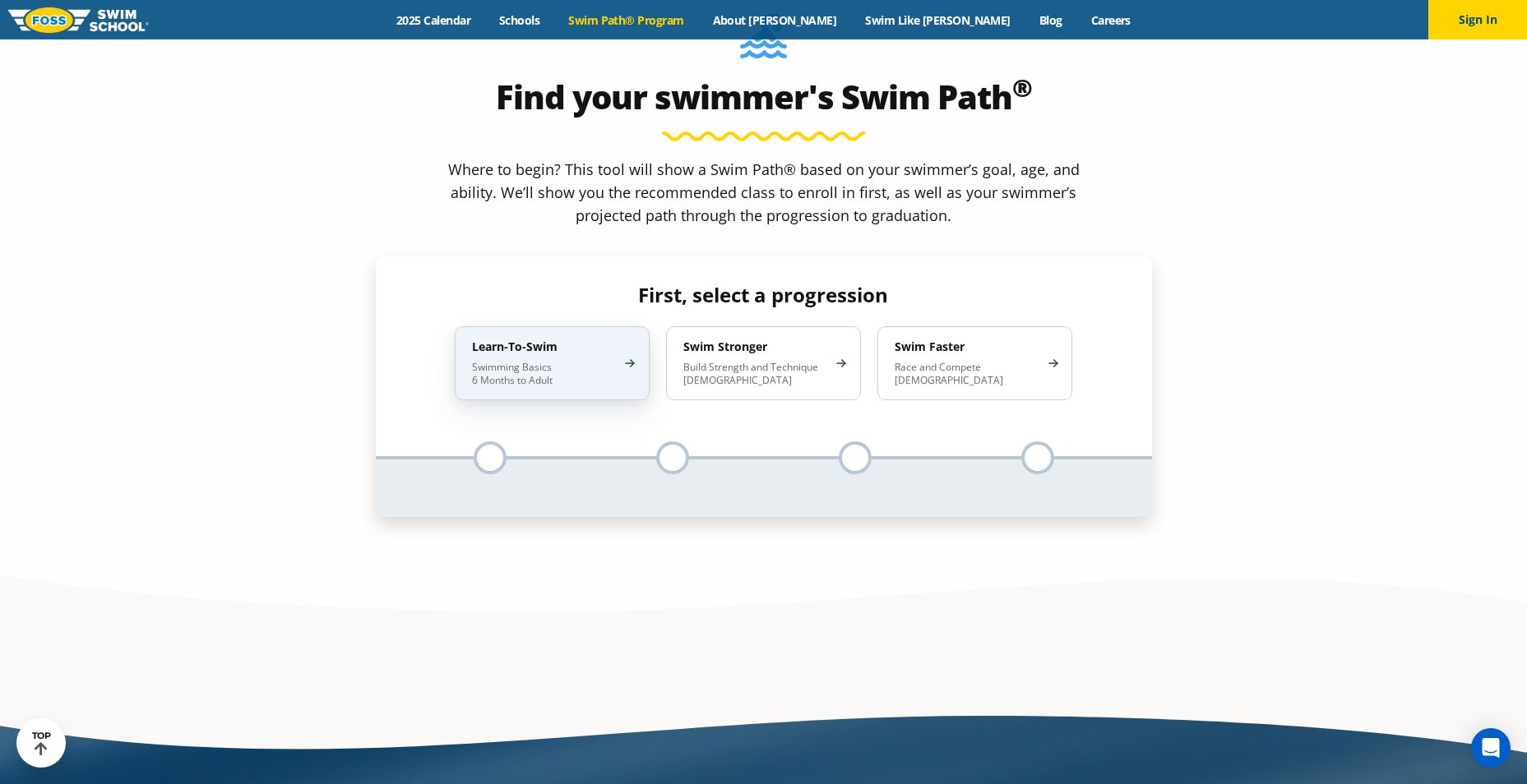
click at [576, 326] on div "Learn-To-Swim Swimming Basics 6 Months to Adult" at bounding box center [552, 363] width 195 height 74
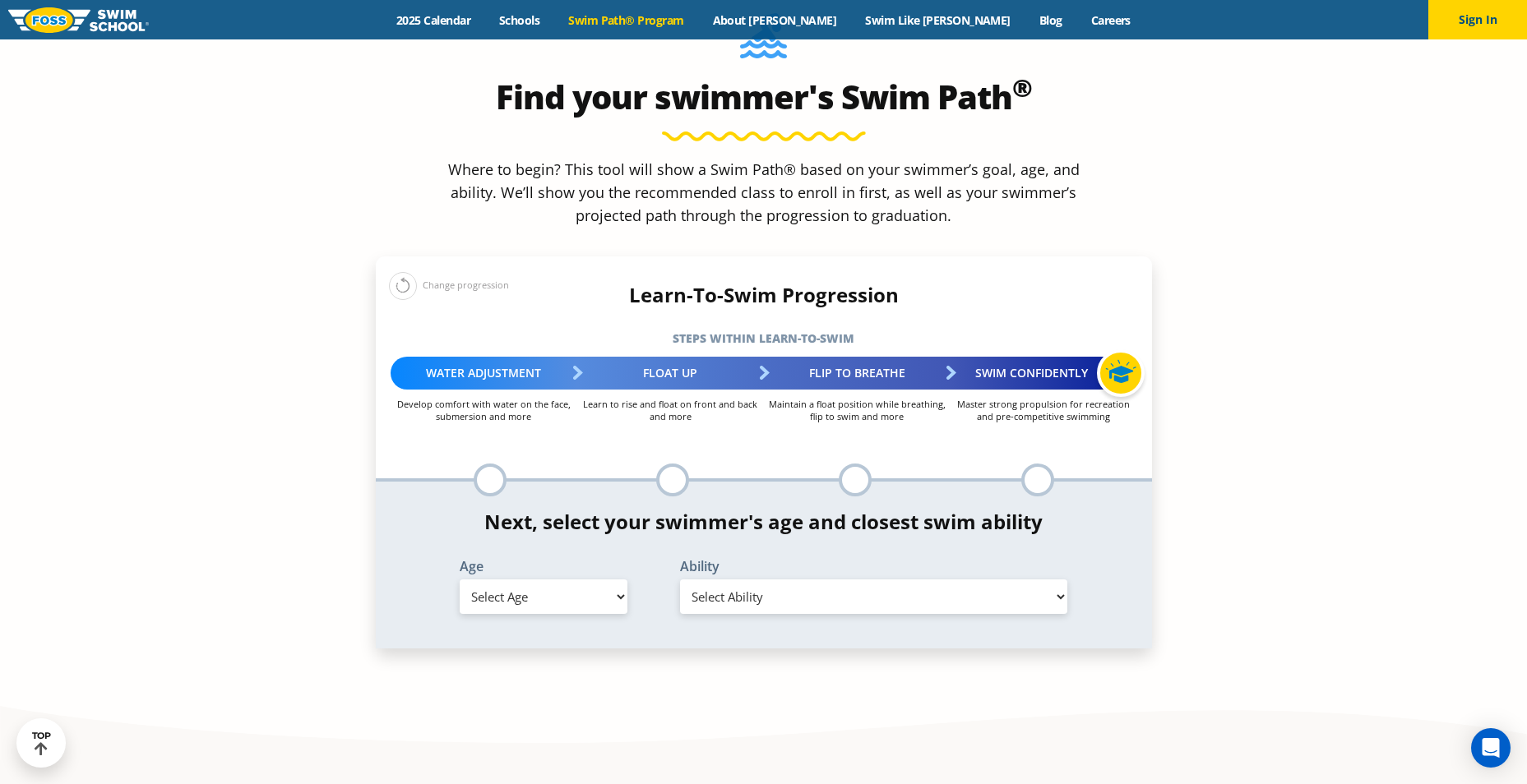
click at [552, 579] on select "Select Age [DEMOGRAPHIC_DATA] months - 1 year 1 year 2 years 3 years 4 years 5 …" at bounding box center [542, 596] width 167 height 35
select select "1-year"
click at [459, 579] on select "Select Age [DEMOGRAPHIC_DATA] months - 1 year 1 year 2 years 3 years 4 years 5 …" at bounding box center [542, 596] width 167 height 35
click at [762, 579] on select "Select Ability First in-water experience Comfortable with water poured over the…" at bounding box center [874, 596] width 388 height 35
select select "1-year-comfortable-with-water-poured-over-their-head-but-not-eyes-and-ears"
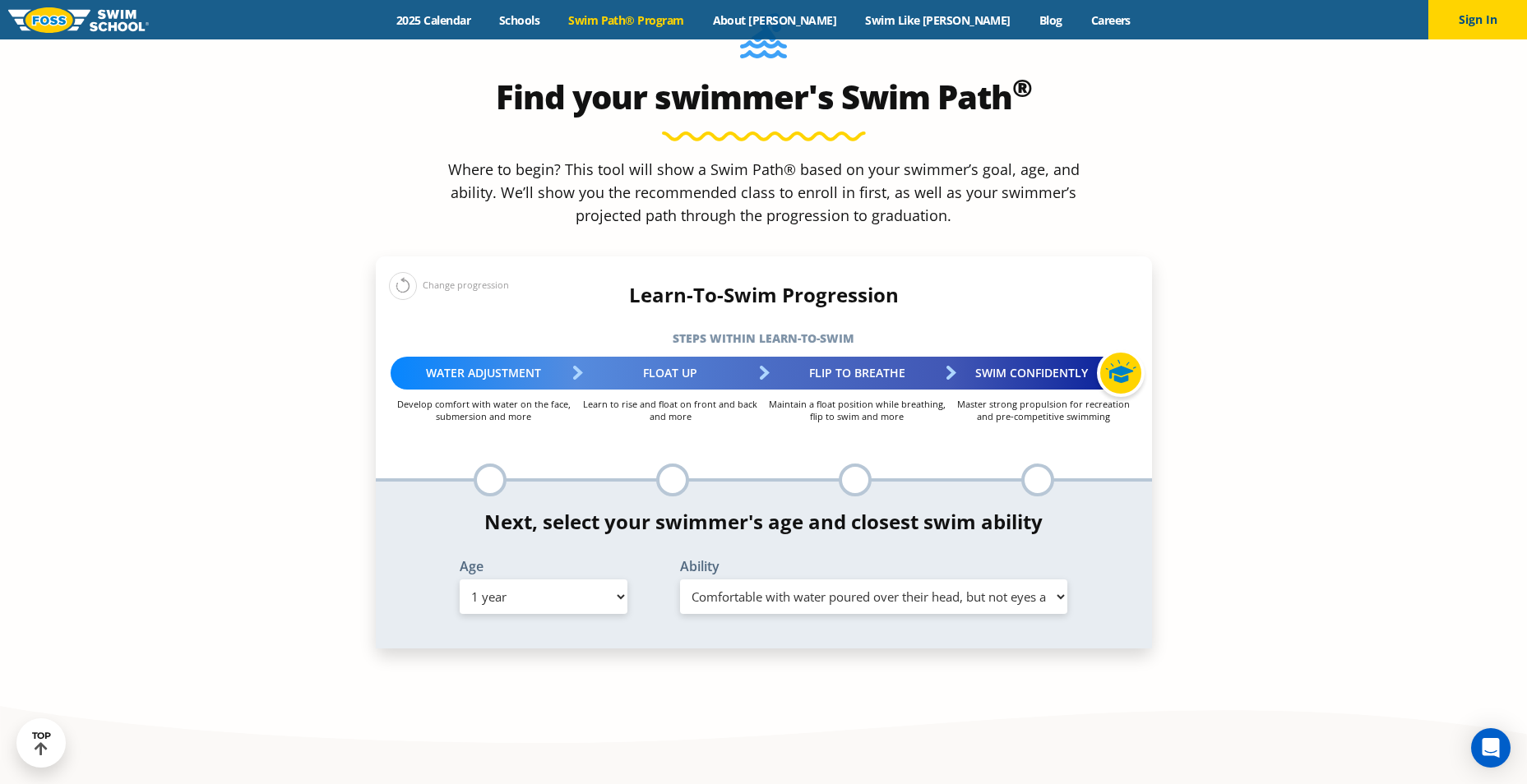
click at [680, 579] on select "Select Ability First in-water experience Comfortable with water poured over the…" at bounding box center [874, 596] width 388 height 35
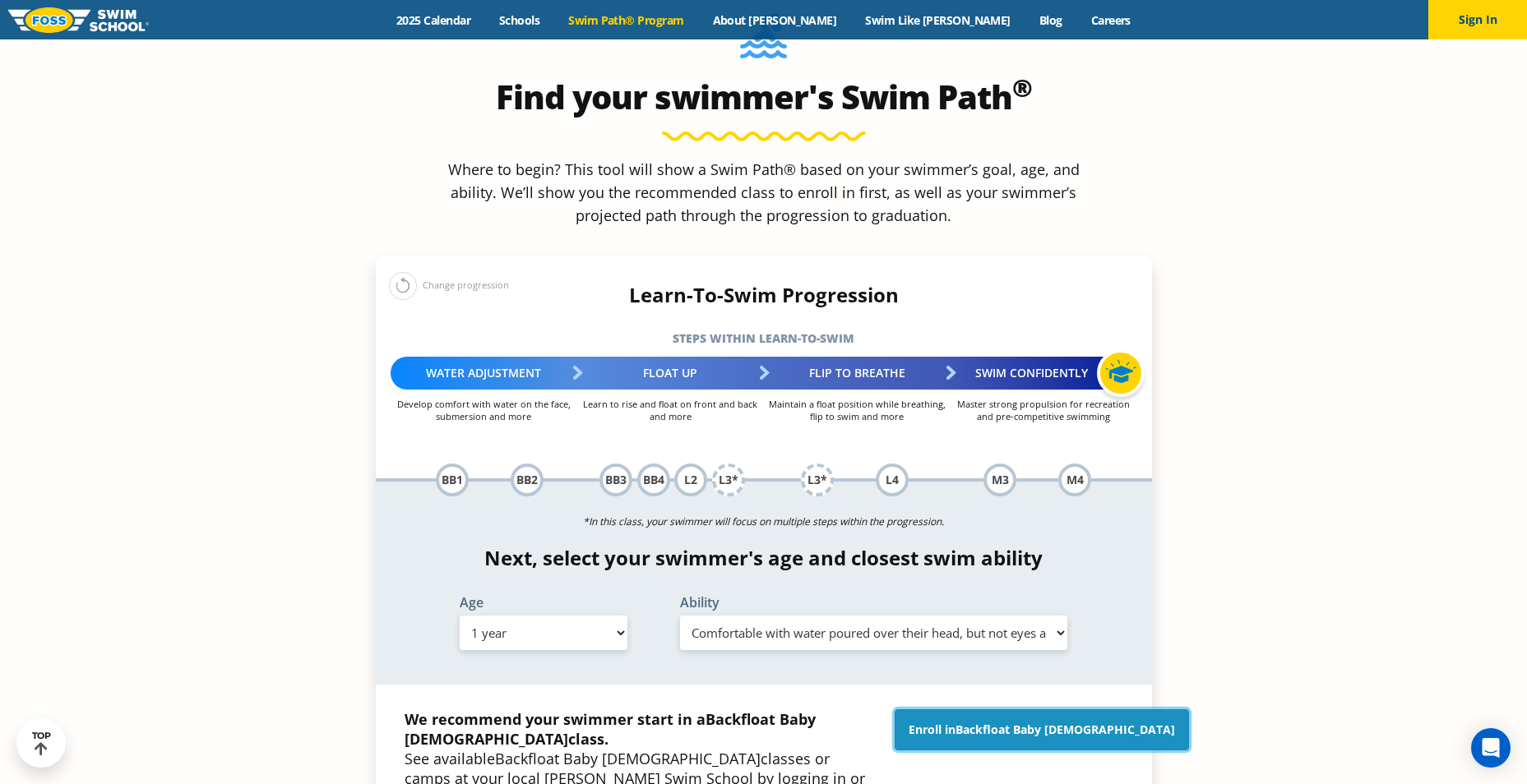
click at [1032, 722] on span "Backfloat Baby [DEMOGRAPHIC_DATA]" at bounding box center [1065, 729] width 219 height 16
